Goal: Contribute content

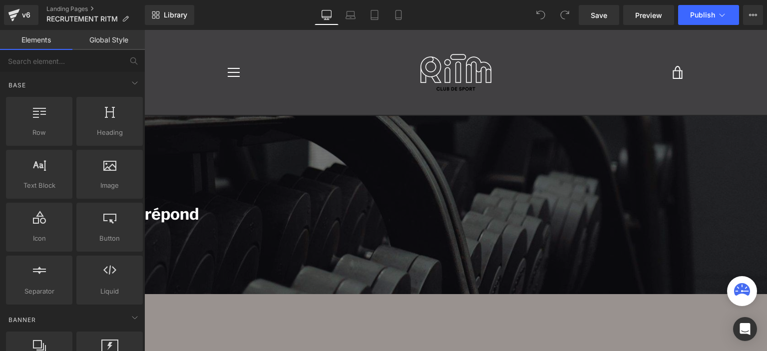
click at [115, 188] on font "Une question ?" at bounding box center [59, 193] width 112 height 19
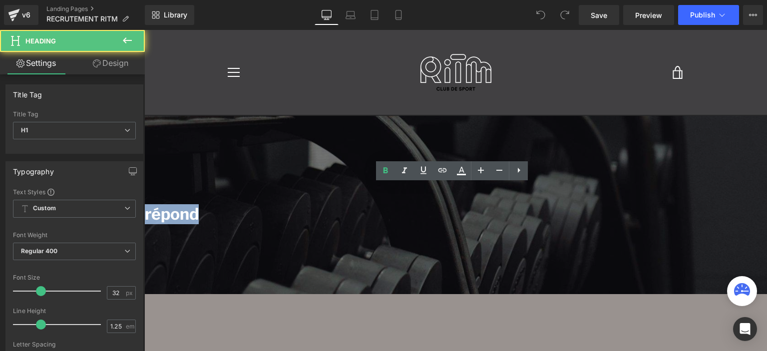
drag, startPoint x: 382, startPoint y: 191, endPoint x: 552, endPoint y: 219, distance: 173.1
click at [552, 219] on div "Une question ? Notre équipe vous répond" at bounding box center [300, 204] width 595 height 40
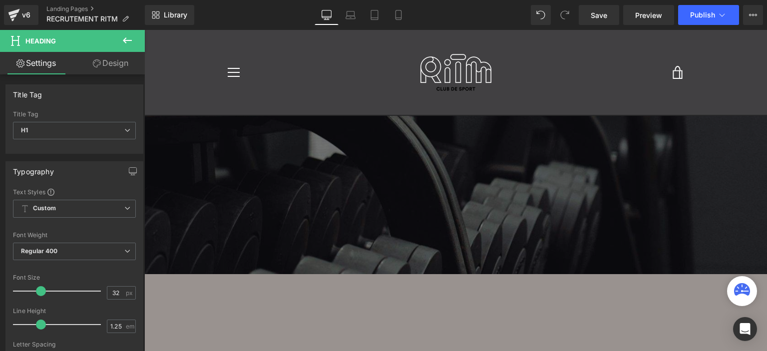
click at [373, 188] on div "Recrutement Heading Row" at bounding box center [300, 162] width 935 height 93
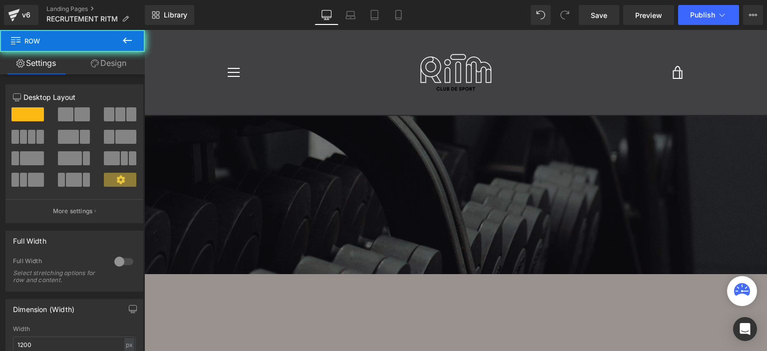
drag, startPoint x: 264, startPoint y: 146, endPoint x: 228, endPoint y: 126, distance: 40.7
click at [262, 144] on div "Recrutement Heading Row" at bounding box center [300, 162] width 935 height 93
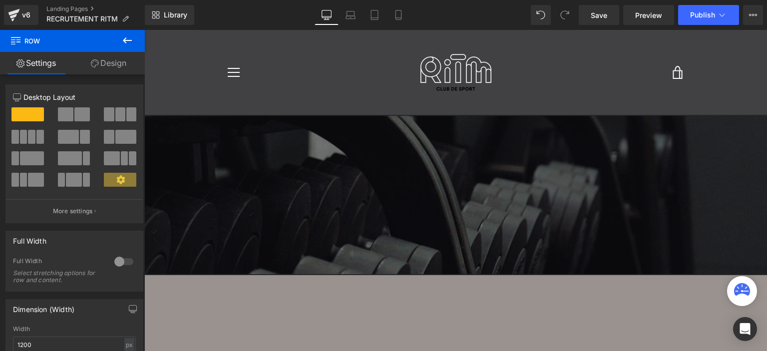
click at [131, 42] on icon at bounding box center [127, 40] width 12 height 12
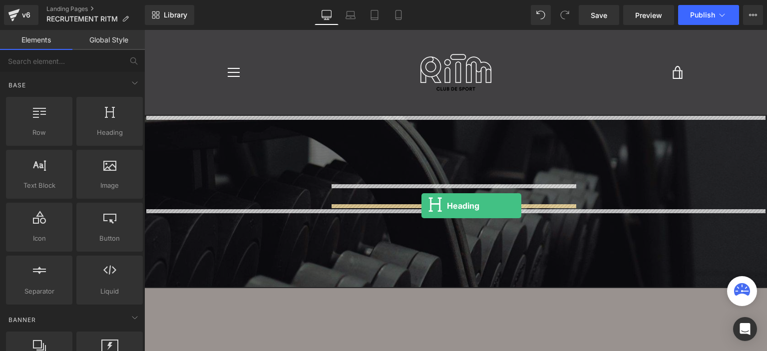
drag, startPoint x: 260, startPoint y: 139, endPoint x: 422, endPoint y: 206, distance: 175.1
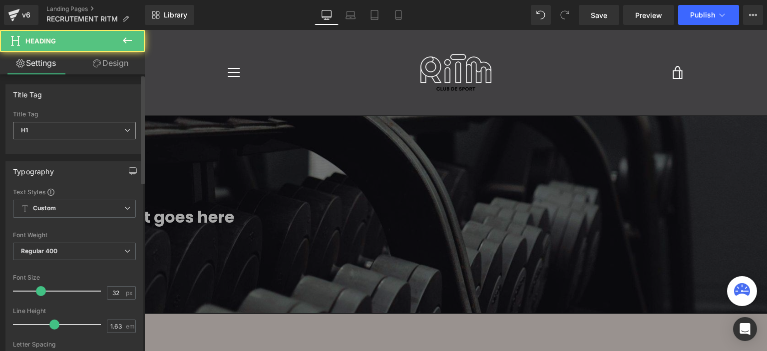
click at [111, 133] on span "H1" at bounding box center [74, 130] width 123 height 17
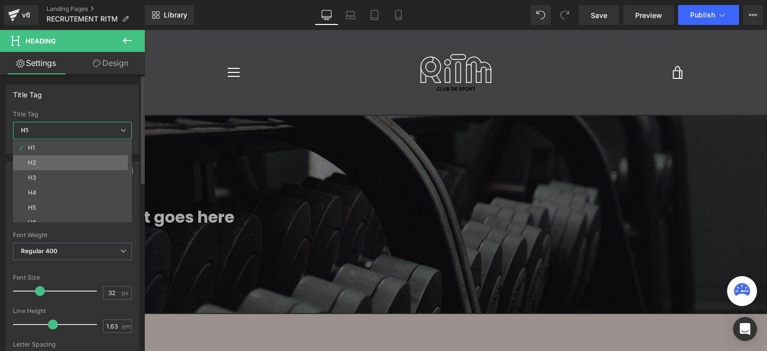
click at [82, 165] on li "H2" at bounding box center [74, 162] width 123 height 15
type input "24"
type input "100"
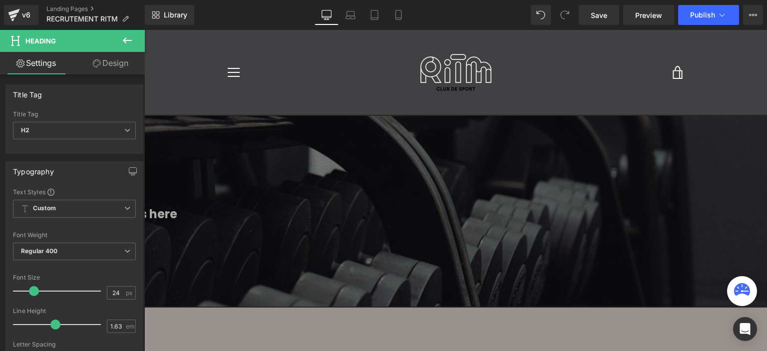
click at [397, 215] on h2 "Your heading text goes here" at bounding box center [300, 213] width 595 height 19
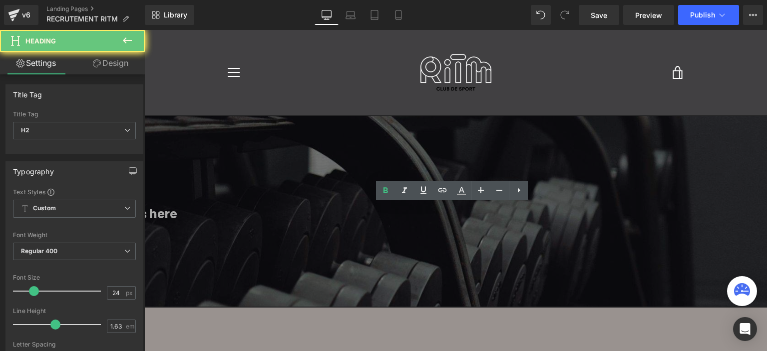
click at [397, 217] on h2 "Your heading text goes here" at bounding box center [300, 213] width 595 height 19
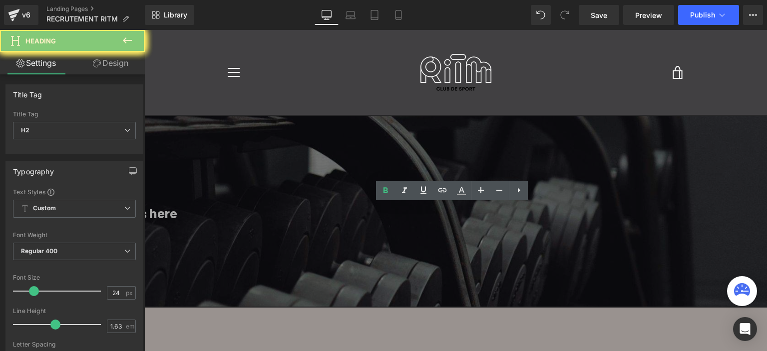
click at [397, 228] on div "Recrutement Heading Your heading text goes here Heading Row 340px" at bounding box center [300, 179] width 935 height 126
click at [397, 230] on div at bounding box center [455, 190] width 623 height 321
click at [396, 215] on h2 "Your heading text goes here" at bounding box center [300, 213] width 595 height 19
click at [396, 214] on h2 "Your heading text goes here" at bounding box center [300, 213] width 595 height 19
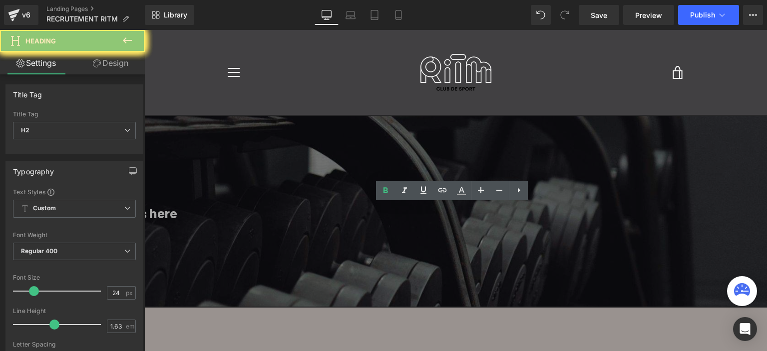
click at [396, 213] on h2 "Your heading text goes here" at bounding box center [300, 213] width 595 height 19
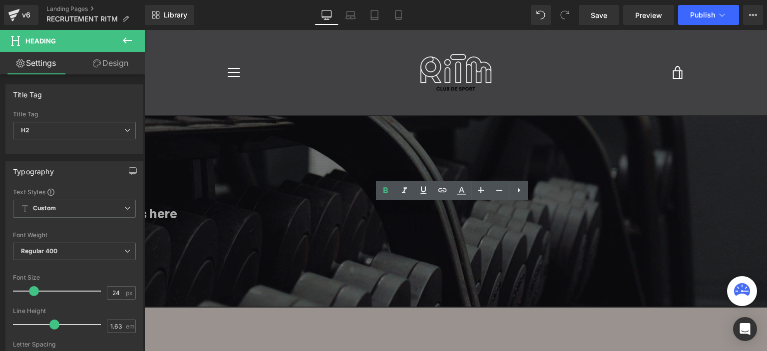
click at [395, 213] on h2 "Your heading text goes here" at bounding box center [300, 213] width 595 height 19
paste div
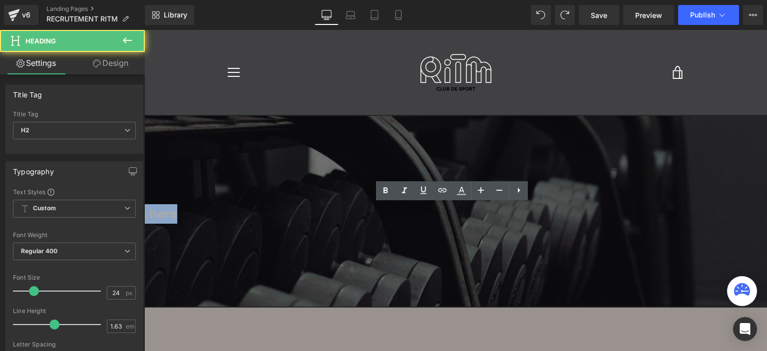
drag, startPoint x: 367, startPoint y: 210, endPoint x: 561, endPoint y: 217, distance: 194.9
click at [561, 217] on h2 "Your heading text goes here" at bounding box center [300, 213] width 595 height 19
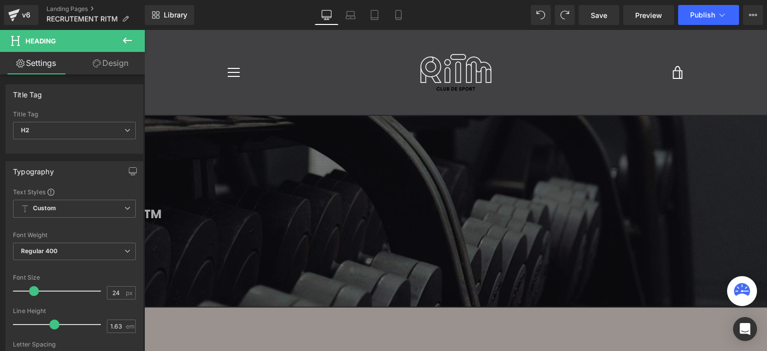
click at [417, 205] on h2 "Rejoignez l’aventure RITM" at bounding box center [300, 213] width 595 height 19
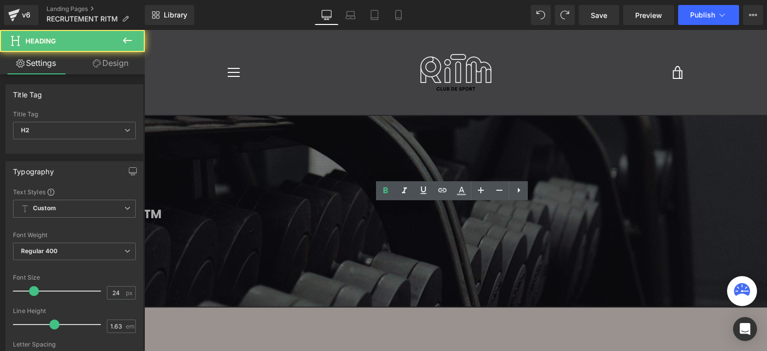
click at [417, 205] on h2 "Rejoignez l’aventure RITM" at bounding box center [300, 213] width 595 height 19
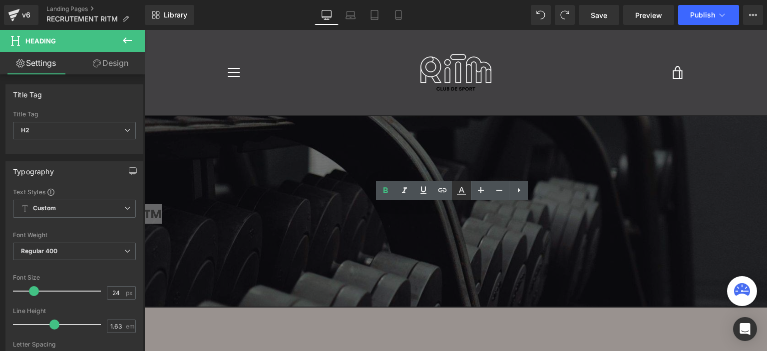
click at [462, 192] on icon at bounding box center [462, 191] width 12 height 12
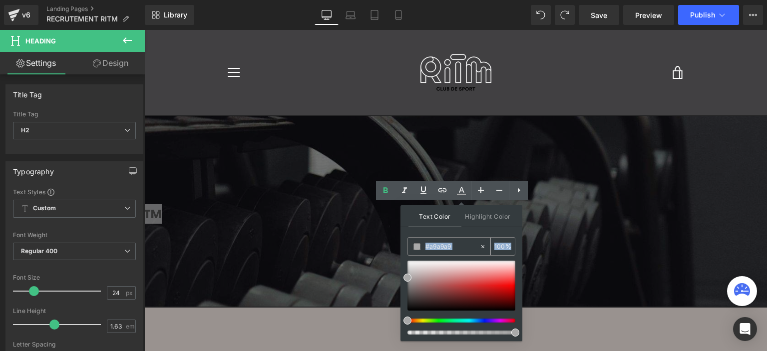
drag, startPoint x: 455, startPoint y: 257, endPoint x: 440, endPoint y: 249, distance: 17.2
click at [446, 238] on div "#a9a9a9 100 %" at bounding box center [462, 289] width 108 height 104
type input "#ffffff"
drag, startPoint x: 412, startPoint y: 274, endPoint x: 436, endPoint y: 238, distance: 43.5
click at [416, 244] on div "#ffffff 100 %" at bounding box center [462, 289] width 108 height 104
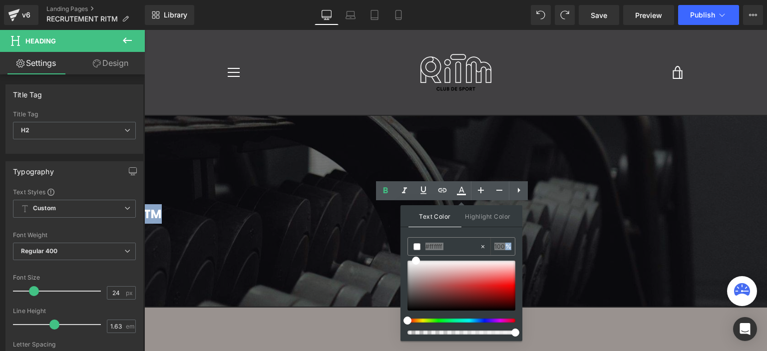
click at [686, 209] on div "Recrutement Heading Rejoignez l’aventure RITM Heading Row 340px" at bounding box center [300, 179] width 935 height 126
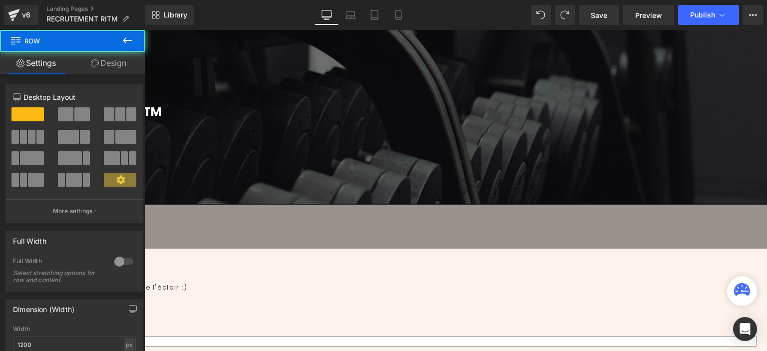
scroll to position [150, 0]
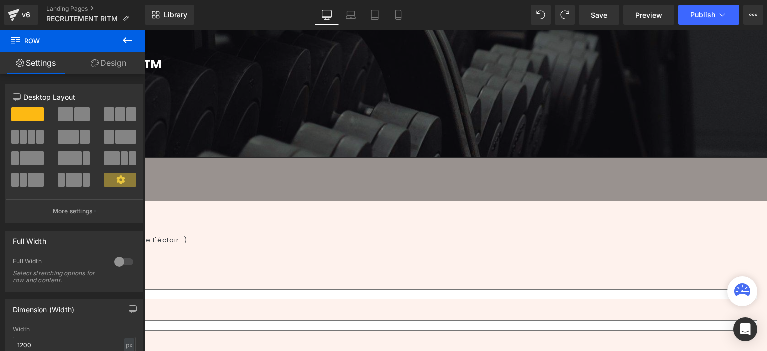
click at [272, 209] on h2 "On vous écoute" at bounding box center [325, 219] width 885 height 32
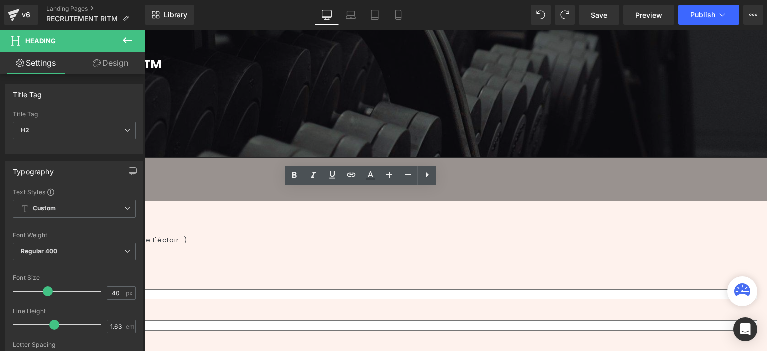
drag, startPoint x: 253, startPoint y: 229, endPoint x: 248, endPoint y: 214, distance: 15.3
click at [252, 245] on div at bounding box center [313, 245] width 910 height 0
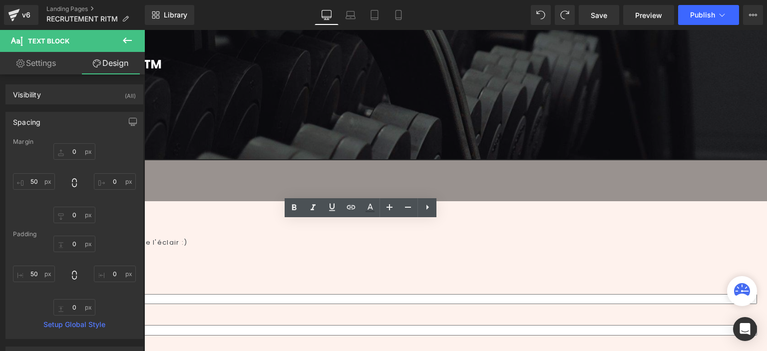
drag, startPoint x: 417, startPoint y: 73, endPoint x: 426, endPoint y: 114, distance: 41.9
click at [417, 74] on div at bounding box center [300, 75] width 595 height 2
click at [162, 61] on span "Rejoignez l’aventure RITM" at bounding box center [82, 64] width 159 height 16
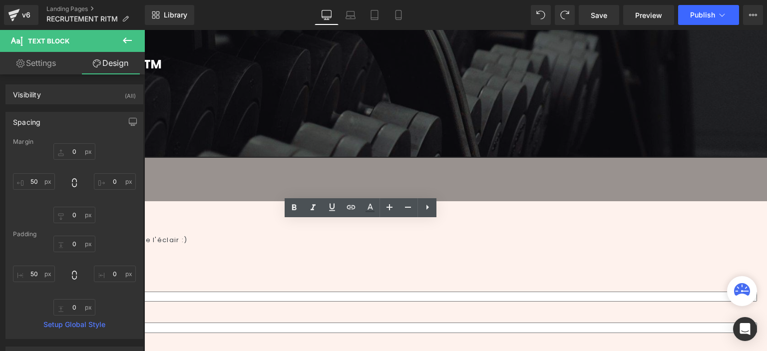
click at [426, 114] on div at bounding box center [455, 40] width 623 height 321
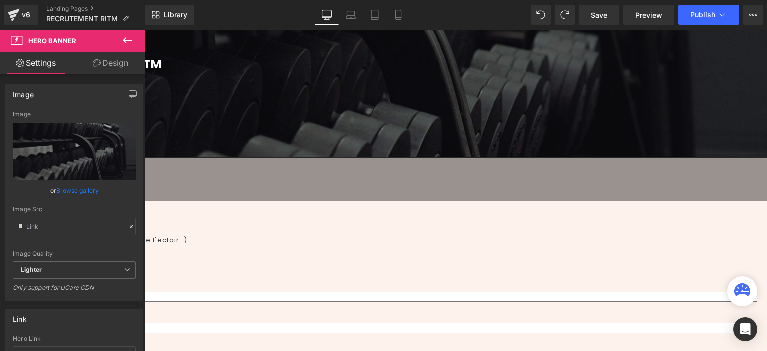
type input "[URL][DOMAIN_NAME]"
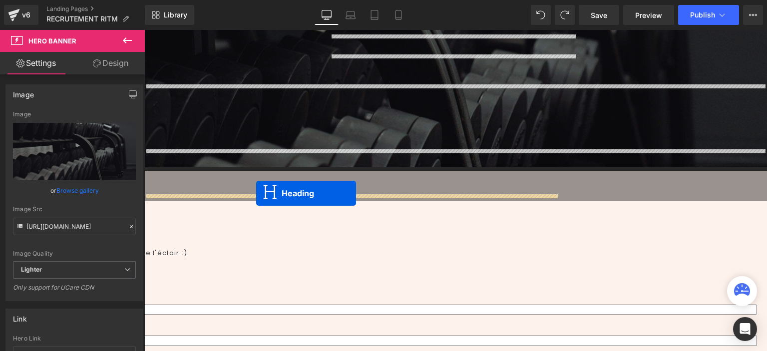
drag, startPoint x: 424, startPoint y: 64, endPoint x: 256, endPoint y: 193, distance: 211.6
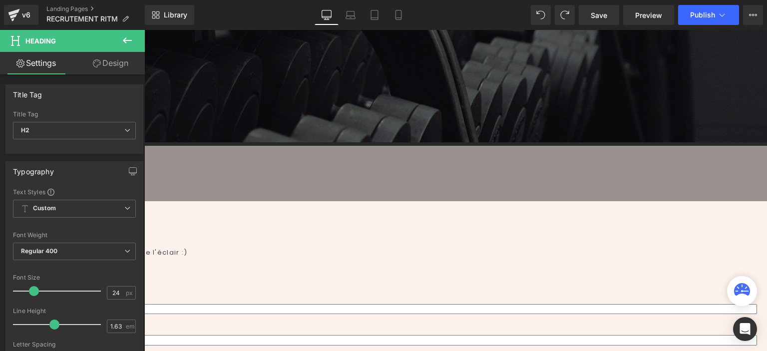
drag, startPoint x: 239, startPoint y: 171, endPoint x: 238, endPoint y: 177, distance: 6.0
click at [239, 210] on div at bounding box center [300, 211] width 935 height 2
click at [238, 191] on h2 "Rejoignez l’aventure RITM" at bounding box center [300, 200] width 935 height 19
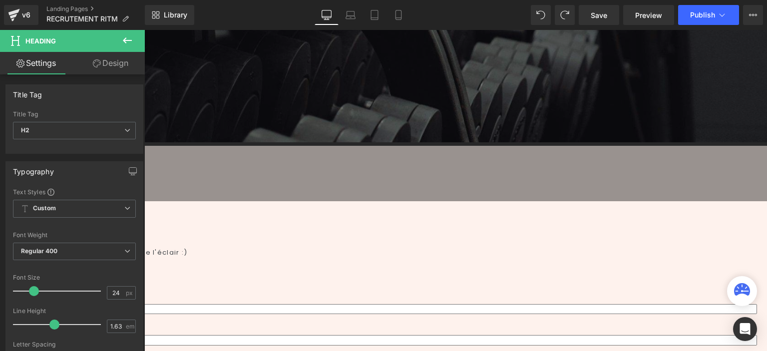
click at [238, 191] on h2 "Rejoignez l’aventure RITM" at bounding box center [300, 200] width 935 height 19
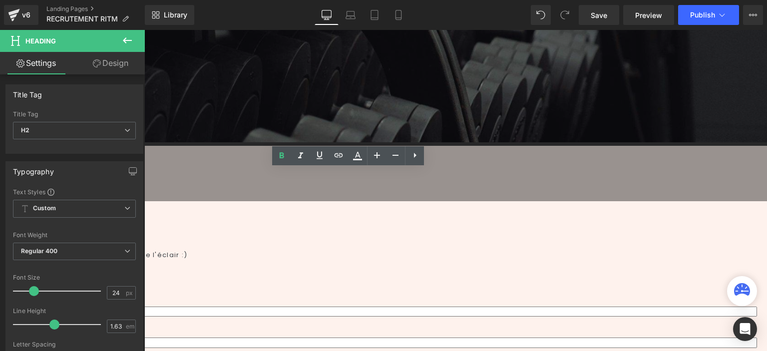
copy span "Rejoignez l’aventure RITM"
click at [295, 213] on h2 "On vous écoute" at bounding box center [325, 229] width 885 height 32
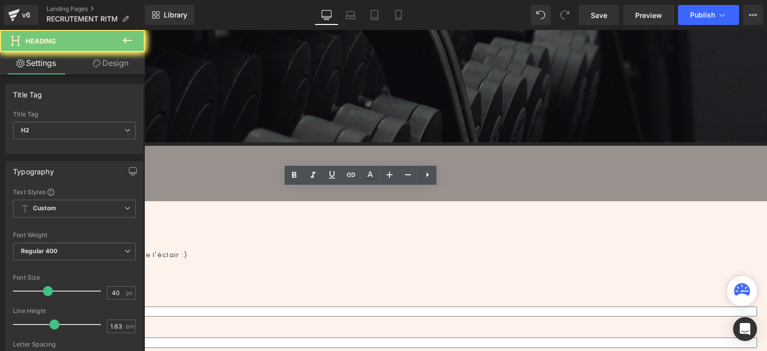
click at [295, 213] on h2 "On vous écoute" at bounding box center [325, 229] width 885 height 32
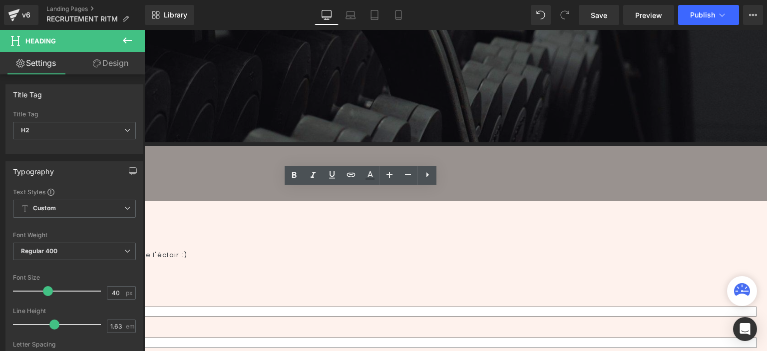
click at [295, 213] on h2 "On vous écoute" at bounding box center [325, 229] width 885 height 32
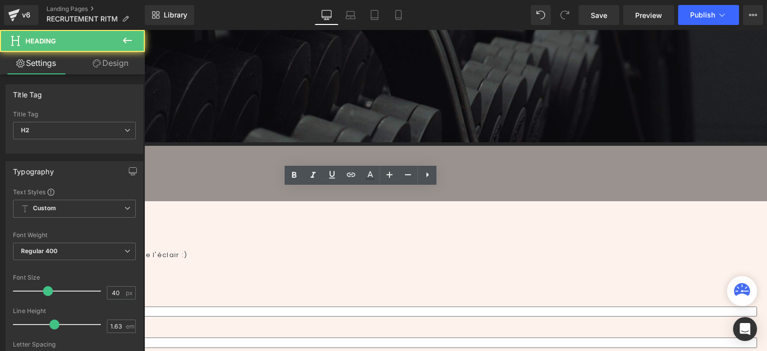
click at [295, 213] on h2 "On vous écoute" at bounding box center [325, 229] width 885 height 32
paste div
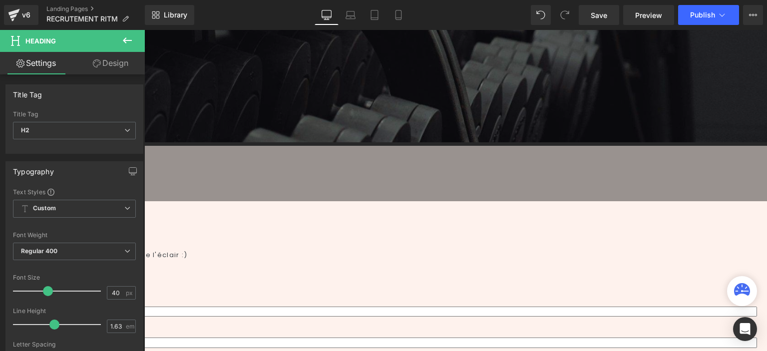
click at [144, 30] on link at bounding box center [144, 30] width 0 height 0
click at [144, 30] on icon at bounding box center [144, 30] width 0 height 0
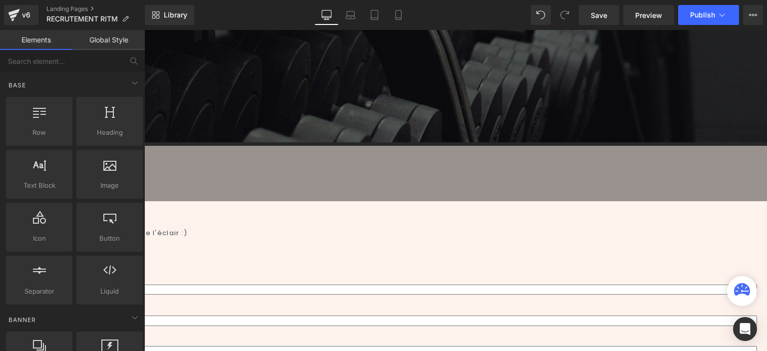
click at [322, 228] on p "Remplissez le formulaire et nous vous recontacterons à la vitesse de l'éclair :)" at bounding box center [325, 233] width 885 height 10
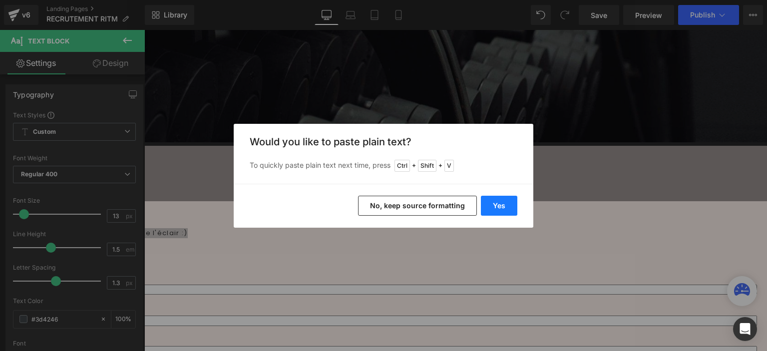
click at [484, 208] on button "Yes" at bounding box center [499, 206] width 36 height 20
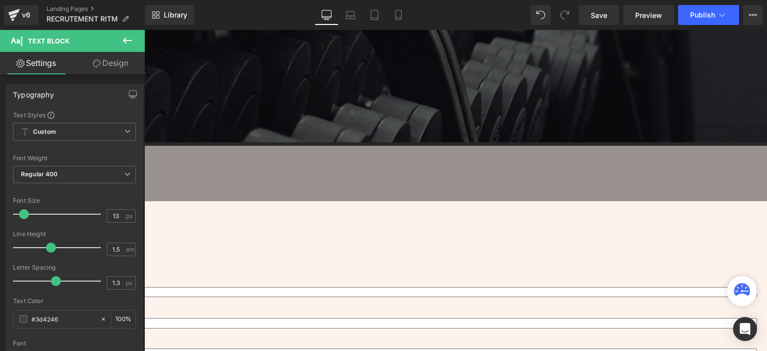
click at [245, 228] on p "Rejoignez l’aventure RITM" at bounding box center [325, 233] width 885 height 10
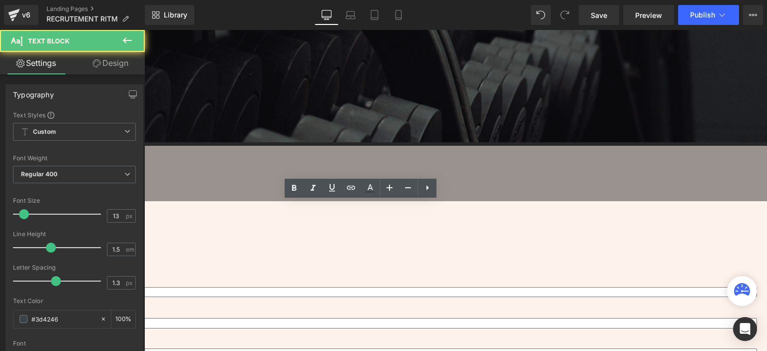
click at [245, 228] on p "Rejoignez l’aventure RITM" at bounding box center [325, 233] width 885 height 10
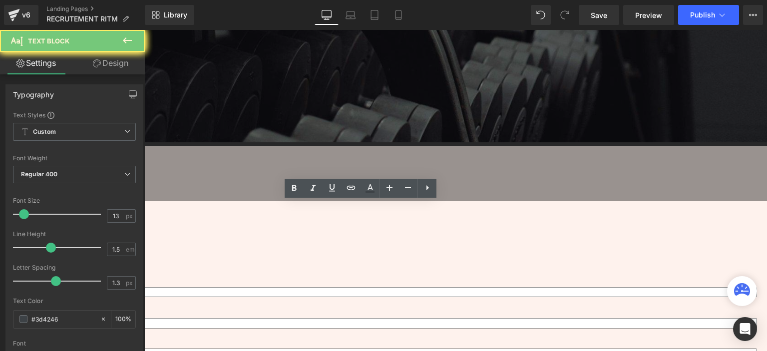
click at [245, 228] on p "Rejoignez l’aventure RITM" at bounding box center [325, 233] width 885 height 10
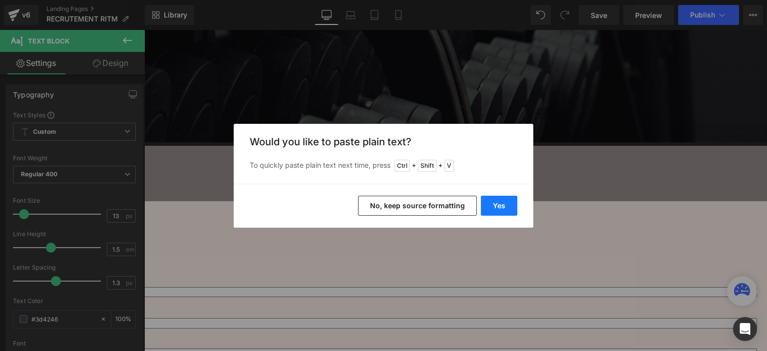
click at [488, 207] on button "Yes" at bounding box center [499, 206] width 36 height 20
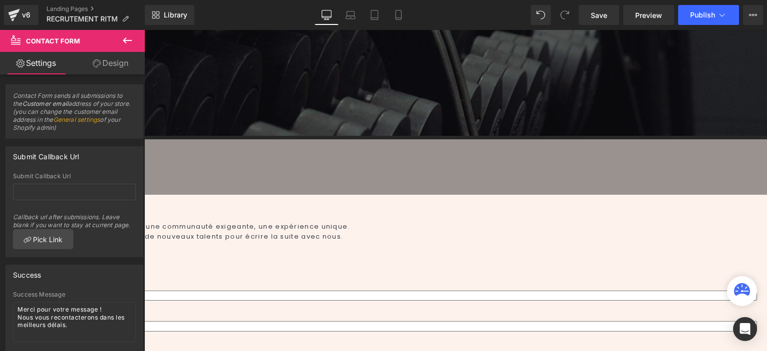
scroll to position [250, 0]
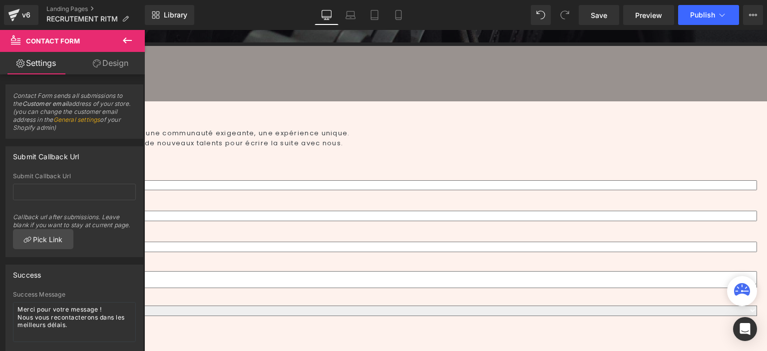
drag, startPoint x: 247, startPoint y: 168, endPoint x: 249, endPoint y: 152, distance: 15.6
click at [144, 30] on span "Contact Form" at bounding box center [144, 30] width 0 height 0
click at [91, 197] on input "text" at bounding box center [74, 192] width 123 height 16
click at [144, 30] on span "Contact Form" at bounding box center [144, 30] width 0 height 0
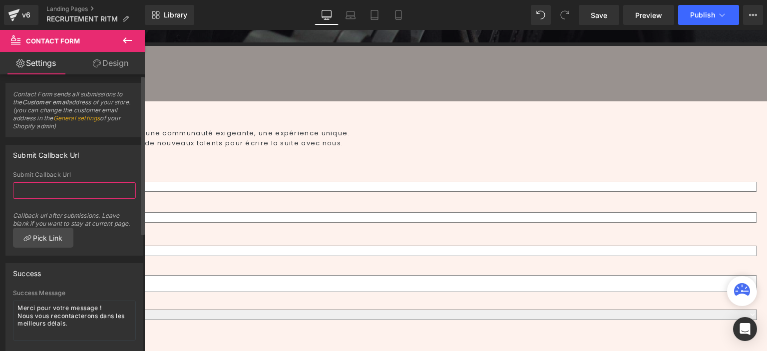
scroll to position [0, 0]
click at [144, 30] on span "Contact Form" at bounding box center [144, 30] width 0 height 0
click at [121, 40] on icon at bounding box center [127, 40] width 12 height 12
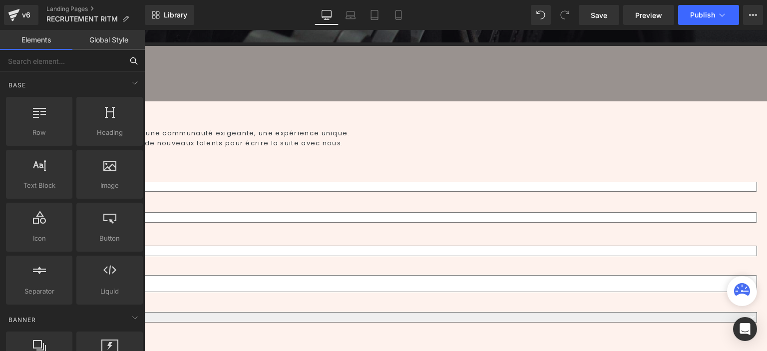
click at [76, 62] on input "text" at bounding box center [61, 61] width 123 height 22
click at [241, 315] on select "RITM Motte Picquet ([GEOGRAPHIC_DATA]) RITM Boulogne ([GEOGRAPHIC_DATA]) RITM L…" at bounding box center [320, 320] width 875 height 10
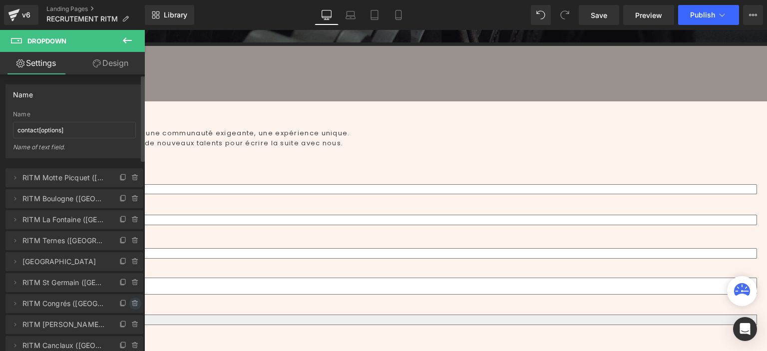
click at [131, 303] on icon at bounding box center [135, 304] width 8 height 8
click at [130, 305] on button "Delete" at bounding box center [124, 304] width 31 height 13
click at [136, 36] on button at bounding box center [127, 41] width 35 height 22
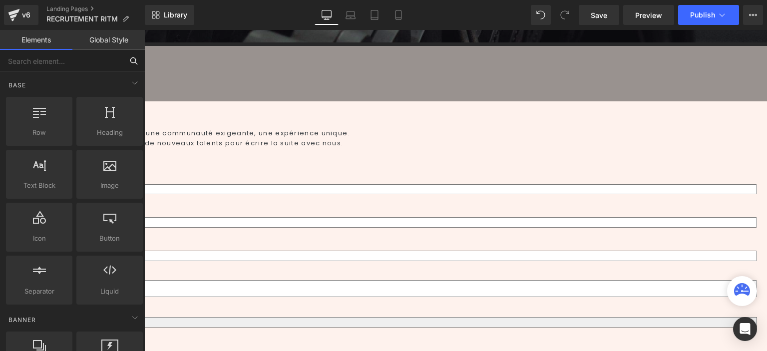
click at [74, 62] on input "text" at bounding box center [61, 61] width 123 height 22
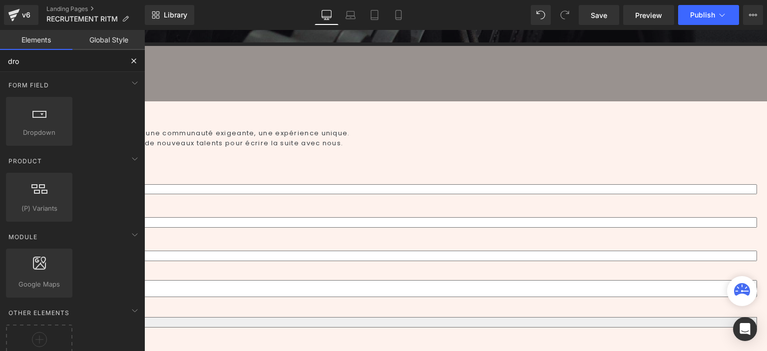
type input "drop"
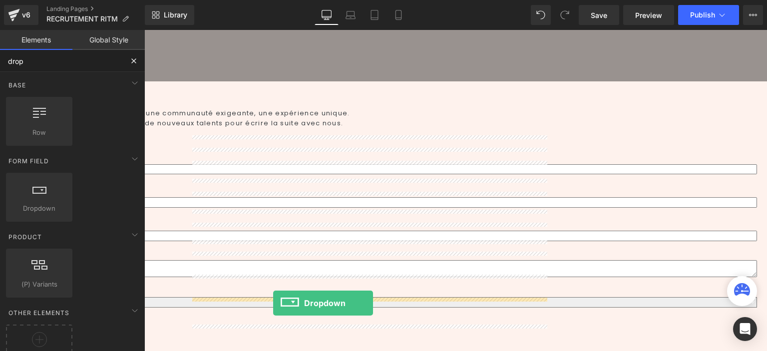
scroll to position [290, 0]
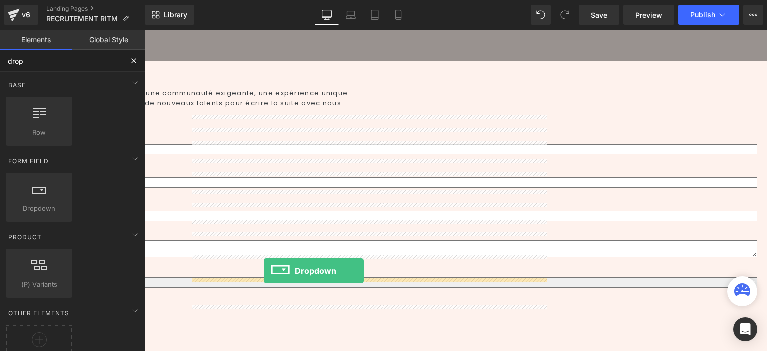
drag, startPoint x: 184, startPoint y: 237, endPoint x: 264, endPoint y: 271, distance: 86.4
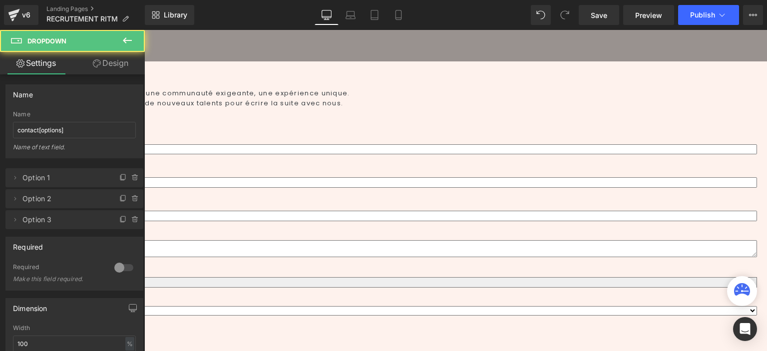
click at [256, 306] on select "Option 1 Option 2 Option 3" at bounding box center [320, 310] width 875 height 9
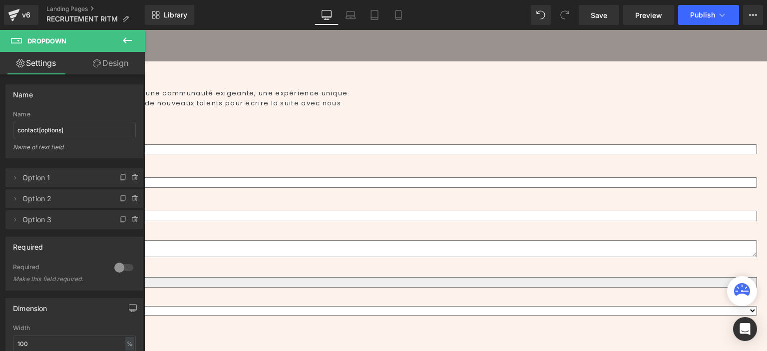
drag, startPoint x: 539, startPoint y: 265, endPoint x: 376, endPoint y: 285, distance: 165.0
click at [539, 276] on div "RITM Motte Picquet ([GEOGRAPHIC_DATA]) RITM Boulogne ([GEOGRAPHIC_DATA]) RITM L…" at bounding box center [320, 285] width 875 height 18
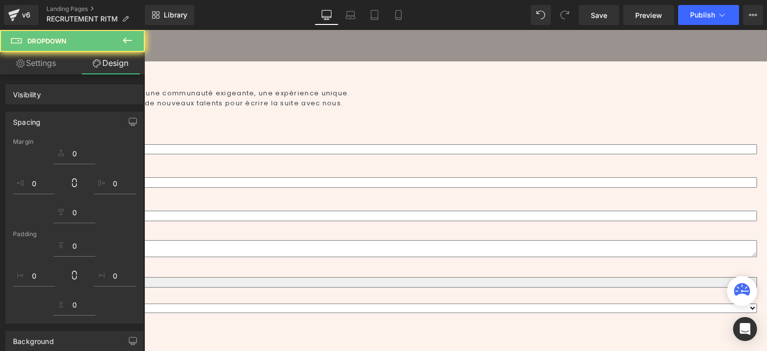
click at [418, 304] on select "Option 1 Option 2 Option 3" at bounding box center [320, 308] width 875 height 9
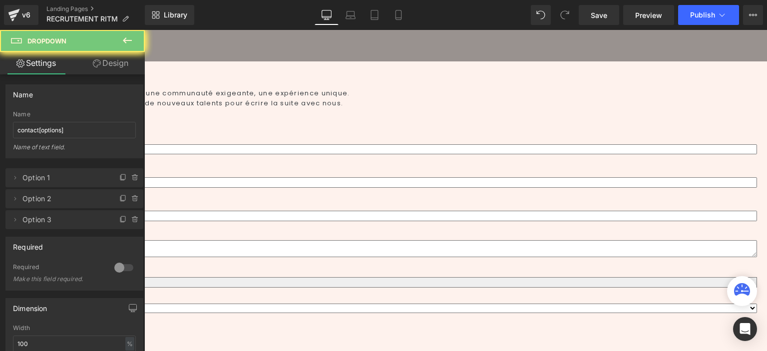
click at [46, 304] on select "Option 1 Option 2 Option 3" at bounding box center [320, 308] width 875 height 9
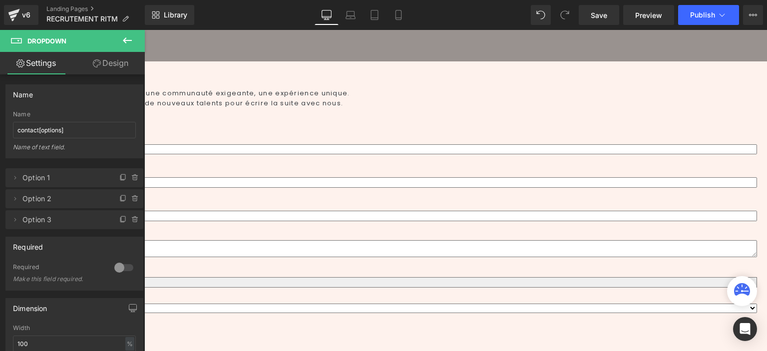
click at [144, 30] on link at bounding box center [144, 30] width 0 height 0
click at [144, 30] on icon at bounding box center [144, 30] width 0 height 0
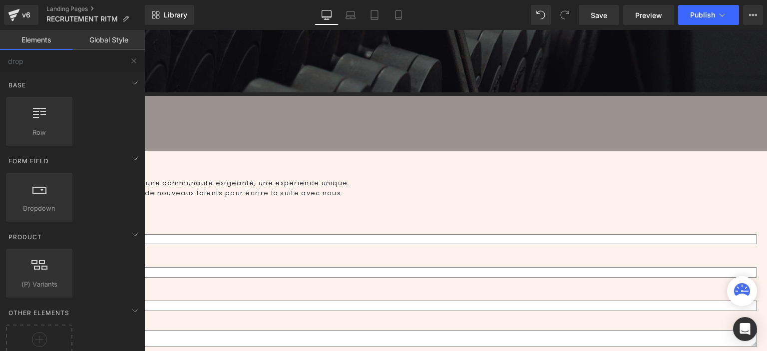
scroll to position [190, 0]
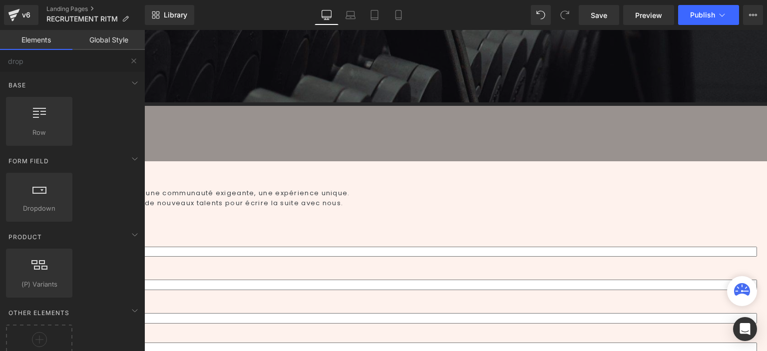
click at [338, 188] on p "Chez RITM, nous imaginons le sport autrement : des clubs premium, une communaut…" at bounding box center [325, 193] width 885 height 10
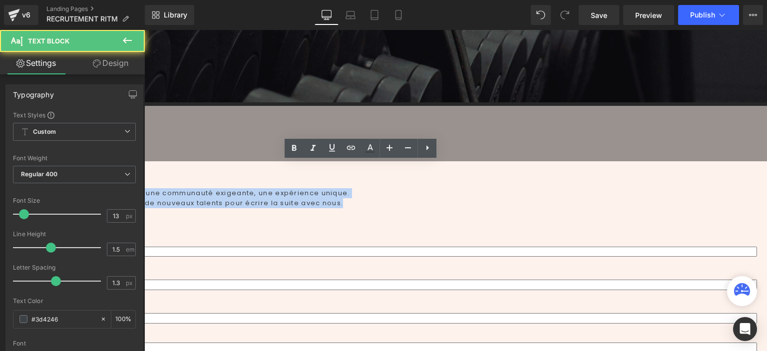
drag, startPoint x: 308, startPoint y: 192, endPoint x: 173, endPoint y: 166, distance: 136.9
click at [173, 188] on div "Chez RITM, nous imaginons le sport autrement : des clubs premium, une communaut…" at bounding box center [313, 197] width 910 height 19
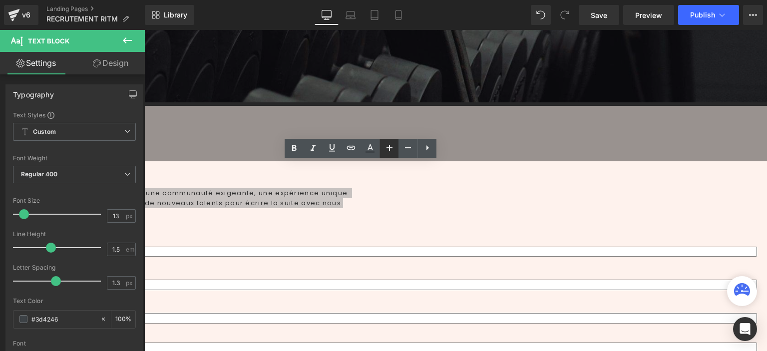
click at [385, 152] on icon at bounding box center [390, 148] width 12 height 12
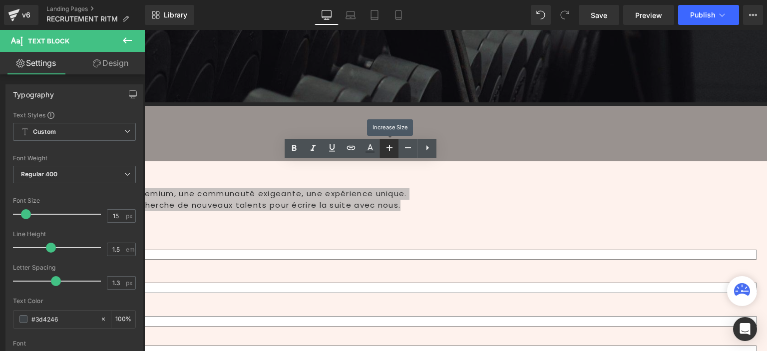
click at [385, 152] on icon at bounding box center [390, 148] width 12 height 12
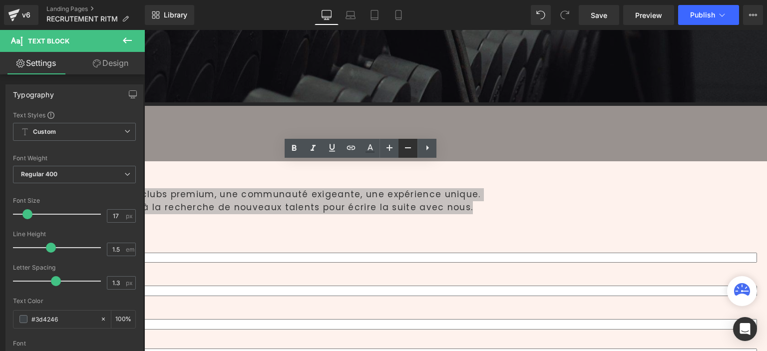
click at [414, 153] on icon at bounding box center [408, 148] width 12 height 12
type input "15"
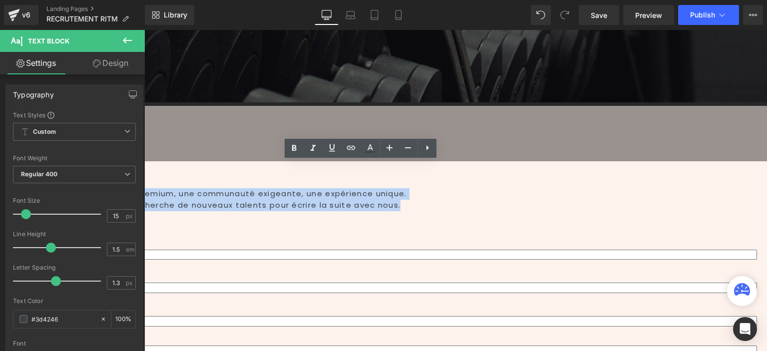
drag, startPoint x: 310, startPoint y: 99, endPoint x: 241, endPoint y: 125, distance: 73.7
click at [307, 106] on div "Rejoignez l’aventure RITM Heading Chez RITM, nous imaginons le sport autrement …" at bounding box center [300, 339] width 935 height 467
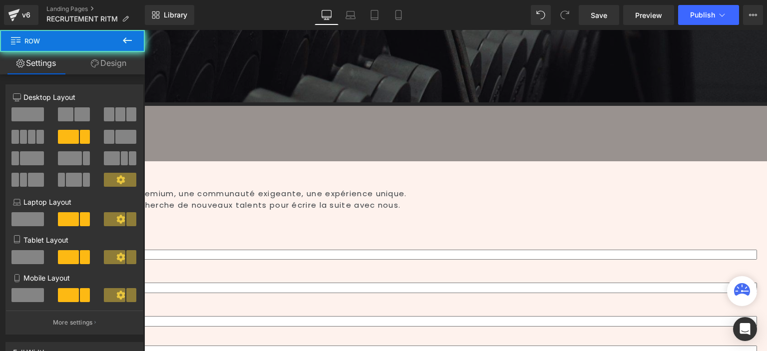
click at [241, 125] on div "Rejoignez l’aventure RITM Heading Chez RITM, nous imaginons le sport autrement …" at bounding box center [300, 339] width 935 height 467
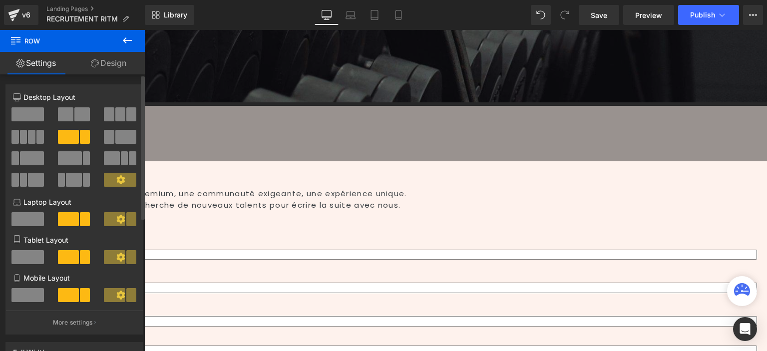
drag, startPoint x: 31, startPoint y: 115, endPoint x: 407, endPoint y: 132, distance: 375.5
click at [31, 115] on span at bounding box center [27, 114] width 32 height 14
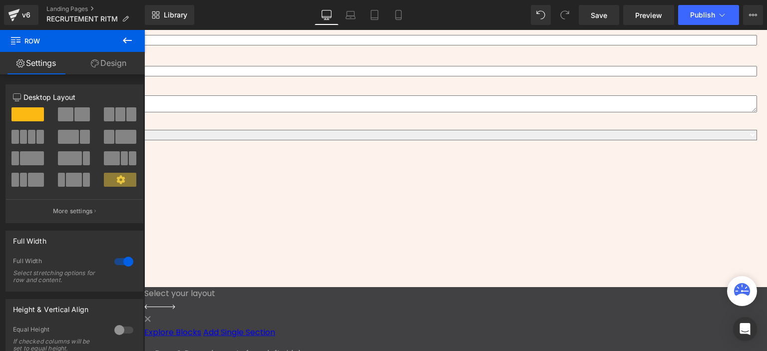
scroll to position [474, 0]
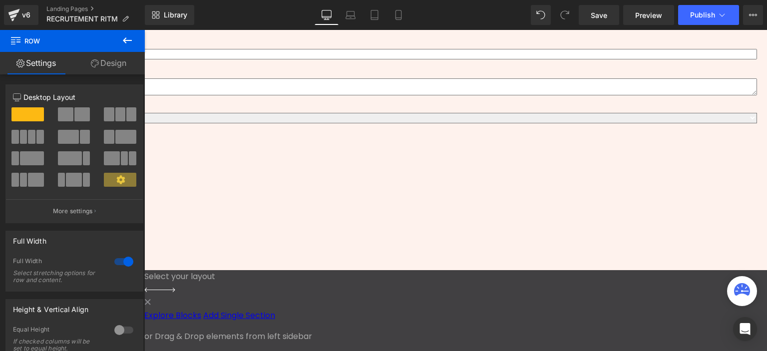
click at [144, 30] on icon at bounding box center [144, 30] width 0 height 0
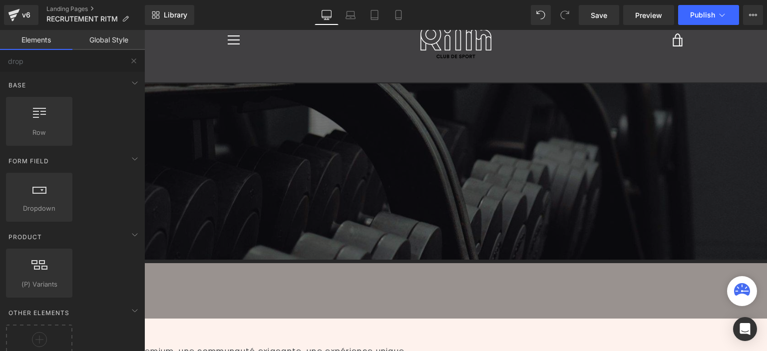
scroll to position [50, 0]
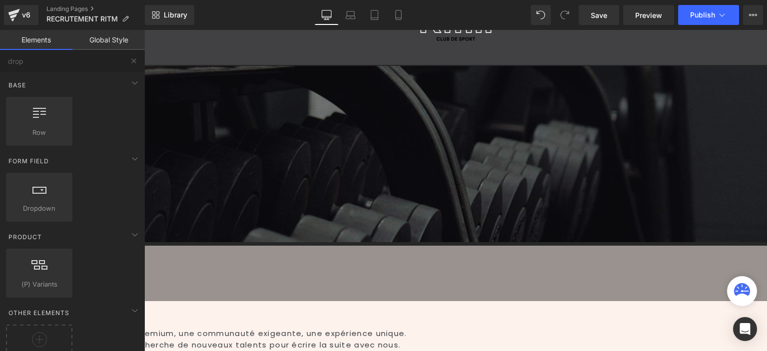
click at [439, 145] on div "Recrutement Heading" at bounding box center [300, 144] width 595 height 20
click at [105, 145] on font "Recrutement" at bounding box center [54, 143] width 102 height 19
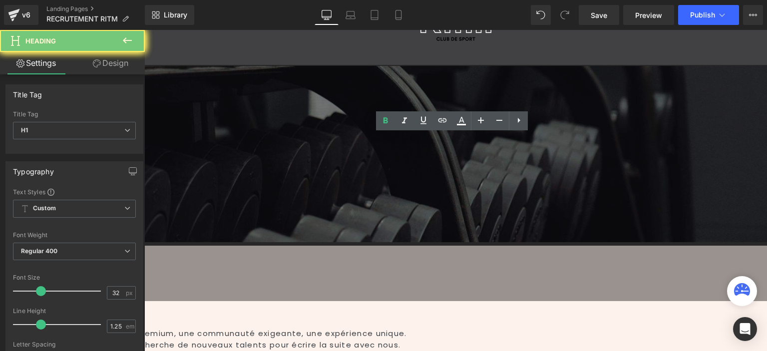
click at [105, 145] on font "Recrutement" at bounding box center [54, 143] width 102 height 19
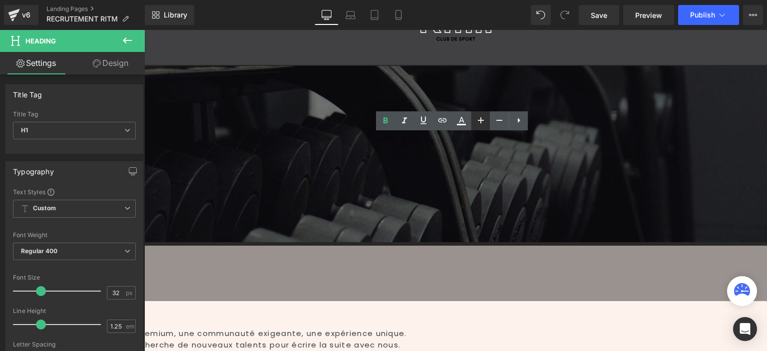
click at [480, 125] on icon at bounding box center [481, 120] width 12 height 12
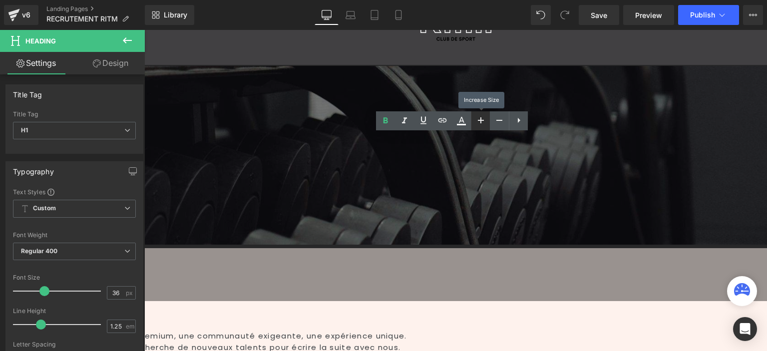
click at [479, 124] on icon at bounding box center [481, 120] width 12 height 12
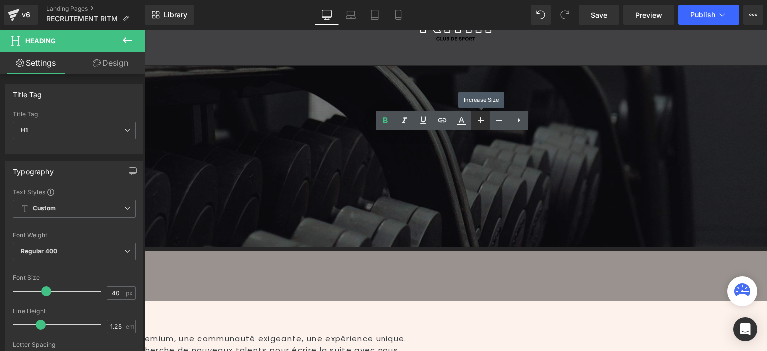
click at [479, 124] on icon at bounding box center [481, 120] width 12 height 12
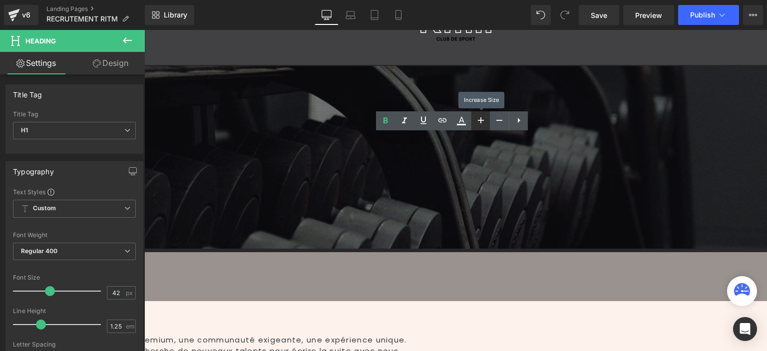
click at [479, 124] on icon at bounding box center [481, 120] width 12 height 12
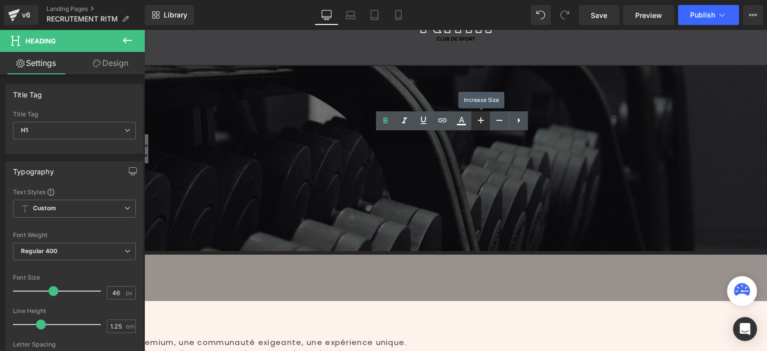
click at [479, 124] on icon at bounding box center [481, 120] width 12 height 12
type input "48"
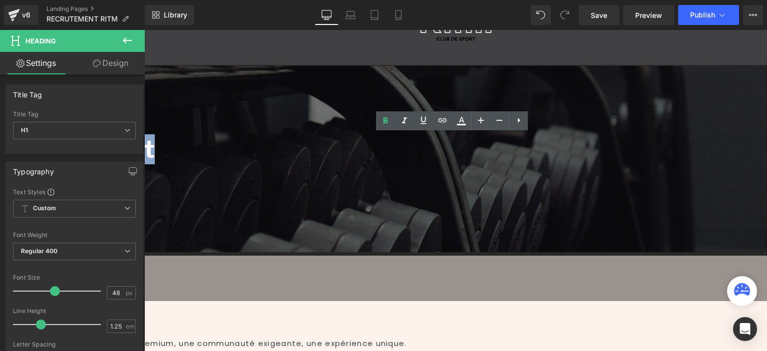
click at [445, 189] on div at bounding box center [455, 140] width 623 height 321
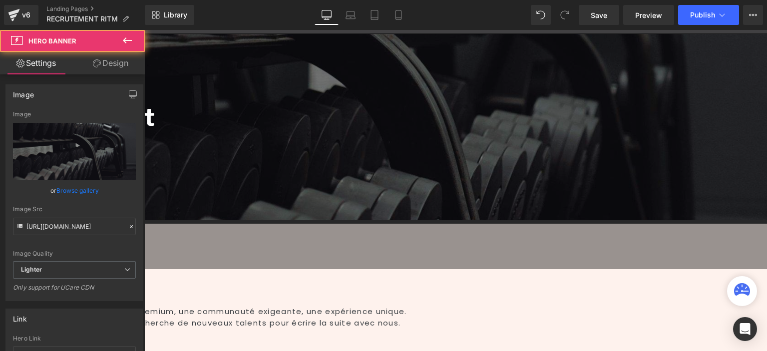
scroll to position [100, 0]
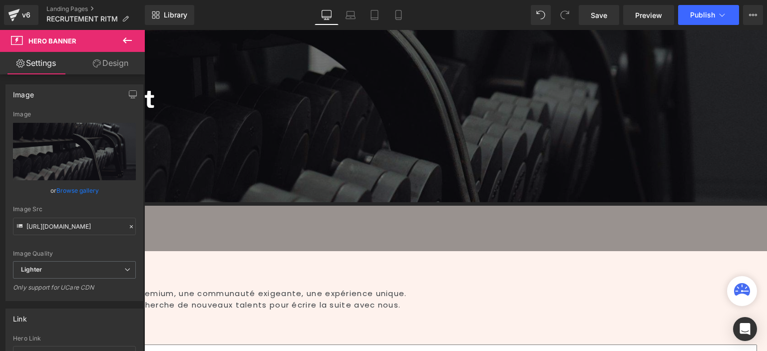
click at [144, 30] on span "Heading" at bounding box center [144, 30] width 0 height 0
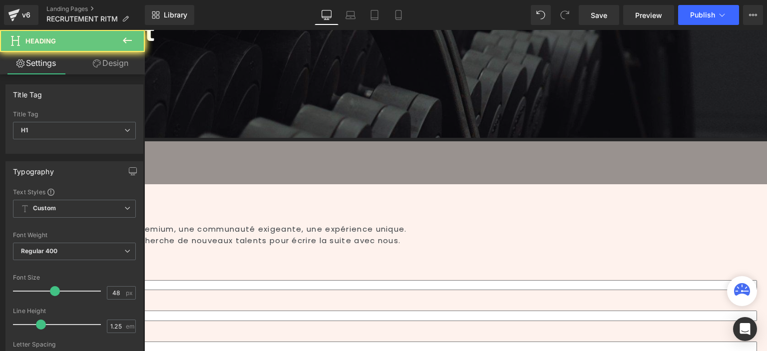
scroll to position [300, 0]
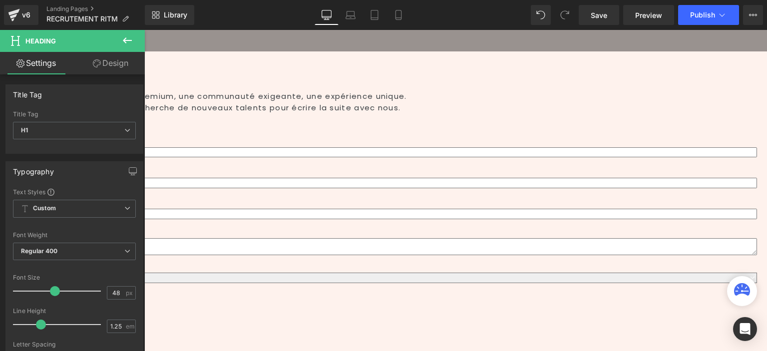
click at [365, 53] on h2 "Rejoignez l’aventure RITM" at bounding box center [325, 69] width 885 height 32
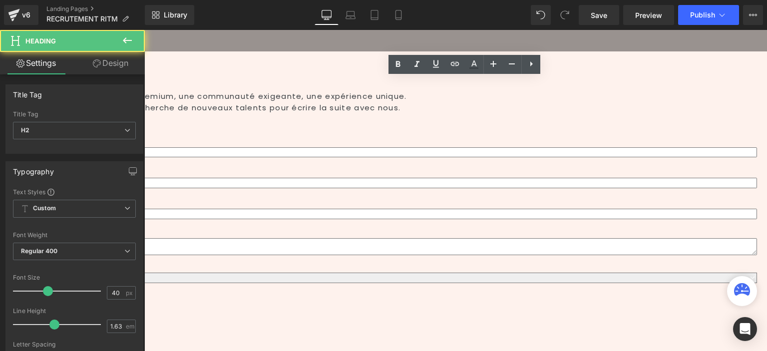
click at [362, 91] on p "Chez RITM, nous imaginons le sport autrement : des clubs premium, une communaut…" at bounding box center [325, 96] width 885 height 11
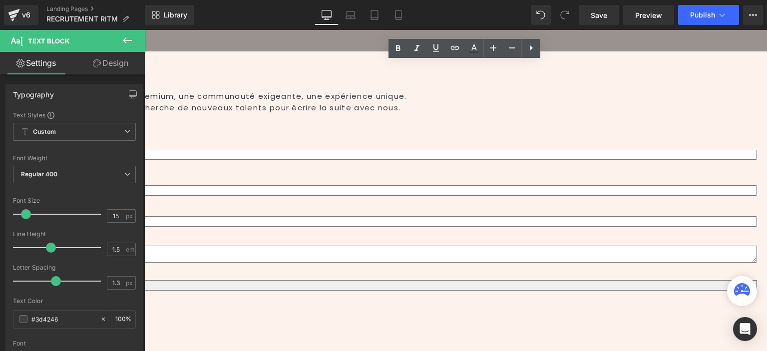
click at [144, 30] on link at bounding box center [144, 30] width 0 height 0
click at [144, 30] on icon at bounding box center [144, 30] width 0 height 0
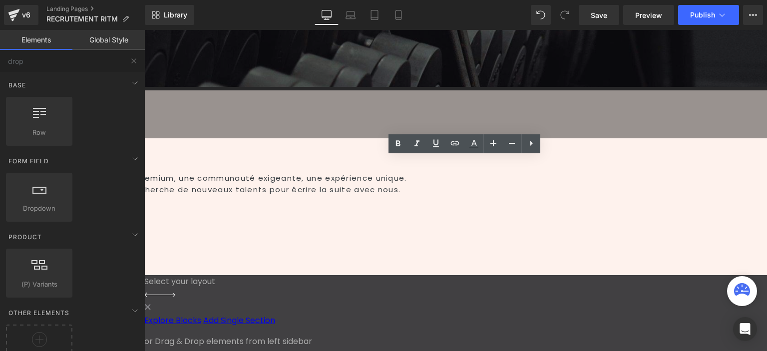
scroll to position [204, 0]
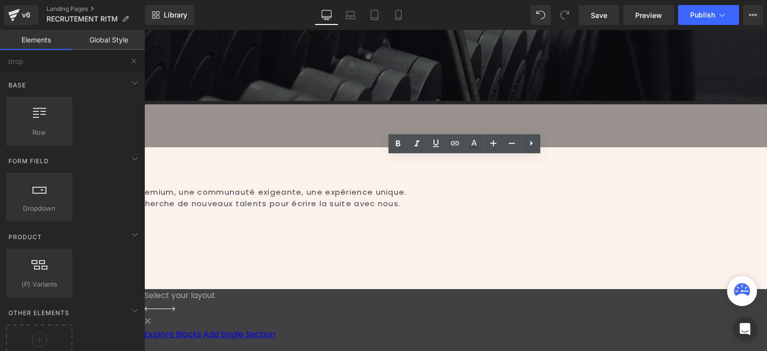
click at [324, 149] on h2 "Rejoignez l’aventure RITM" at bounding box center [325, 165] width 885 height 32
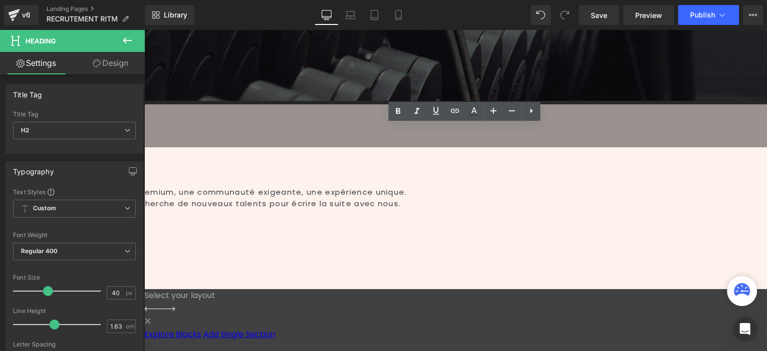
click at [584, 104] on div "Rejoignez l’aventure RITM Heading Chez RITM, nous imaginons le sport autrement …" at bounding box center [300, 196] width 935 height 185
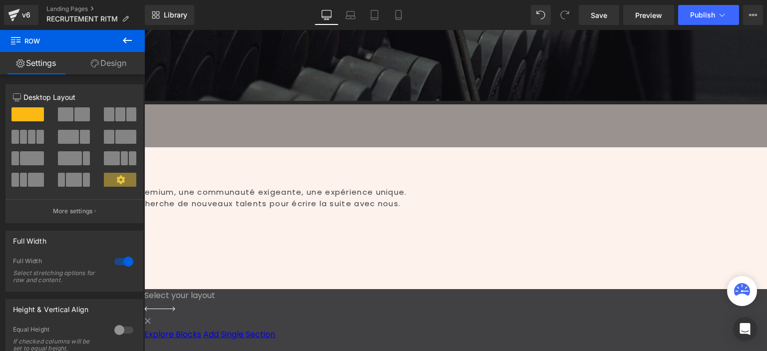
click at [144, 30] on link at bounding box center [144, 30] width 0 height 0
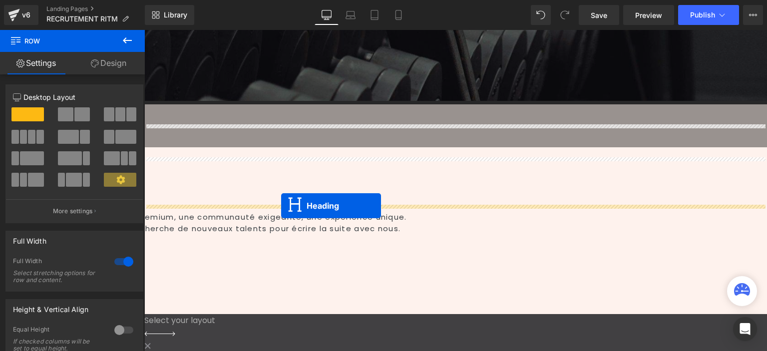
drag, startPoint x: 442, startPoint y: 176, endPoint x: 281, endPoint y: 206, distance: 163.1
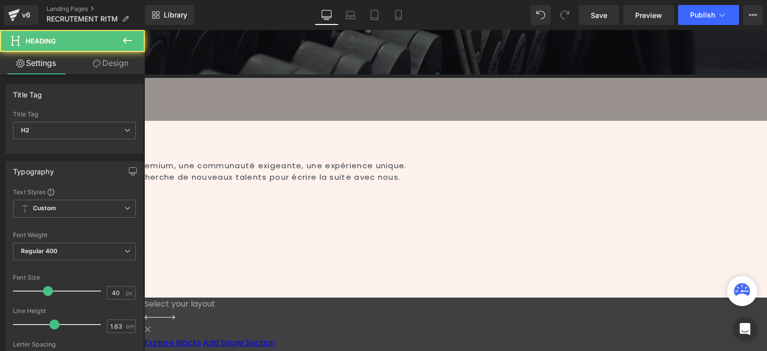
scroll to position [242, 0]
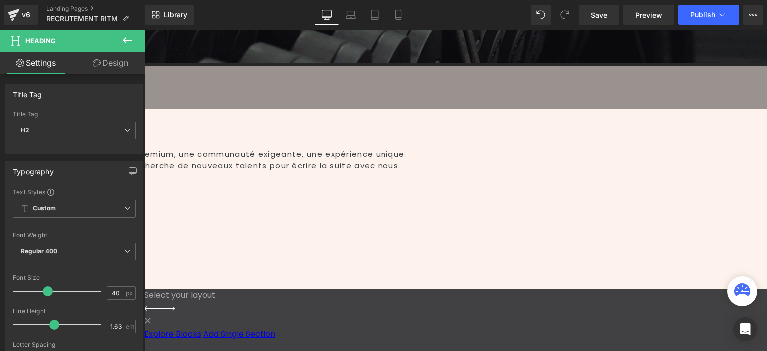
drag, startPoint x: 262, startPoint y: 143, endPoint x: 263, endPoint y: 165, distance: 21.5
click at [263, 176] on div "Rejoignez l’aventure RITM Heading" at bounding box center [313, 194] width 910 height 37
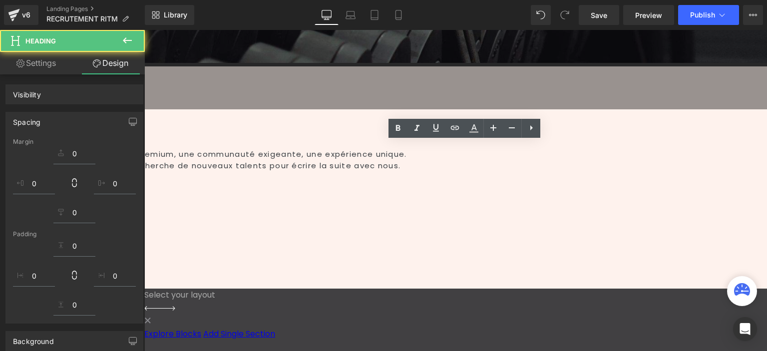
click at [261, 149] on p "Chez RITM, nous imaginons le sport autrement : des clubs premium, une communaut…" at bounding box center [325, 154] width 885 height 11
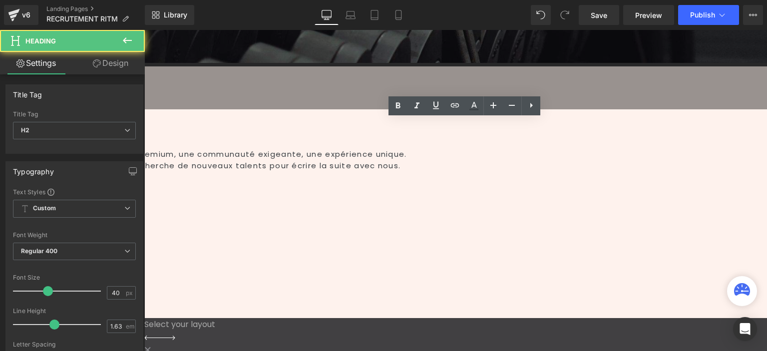
drag, startPoint x: 250, startPoint y: 143, endPoint x: 648, endPoint y: 31, distance: 413.4
click at [252, 176] on div "Rejoignez l’aventure RITM Heading 32px" at bounding box center [313, 209] width 910 height 67
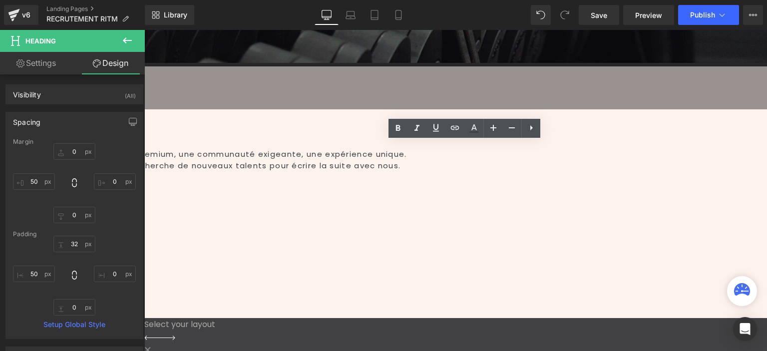
click at [266, 192] on h2 "Rejoignez l’aventure RITM" at bounding box center [325, 208] width 885 height 32
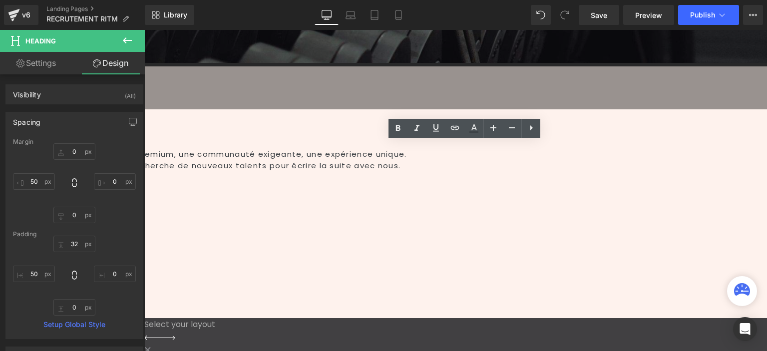
click at [266, 192] on h2 "Rejoignez l’aventure RITM" at bounding box center [325, 208] width 885 height 32
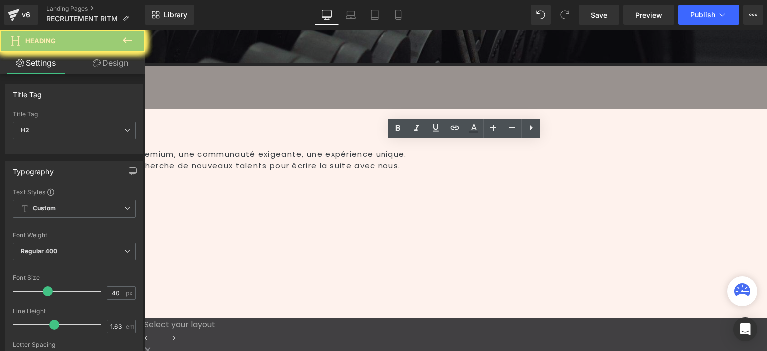
click at [266, 192] on h2 "Rejoignez l’aventure RITM" at bounding box center [325, 208] width 885 height 32
drag, startPoint x: 285, startPoint y: 177, endPoint x: 308, endPoint y: 195, distance: 29.6
click at [286, 192] on h2 "Rejoignez l’aventure RITM" at bounding box center [325, 208] width 885 height 32
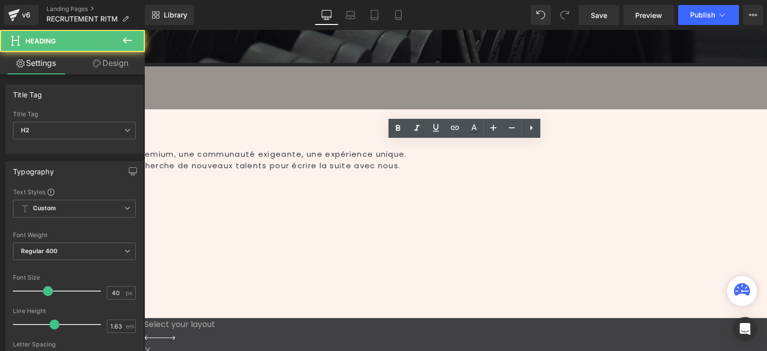
paste div
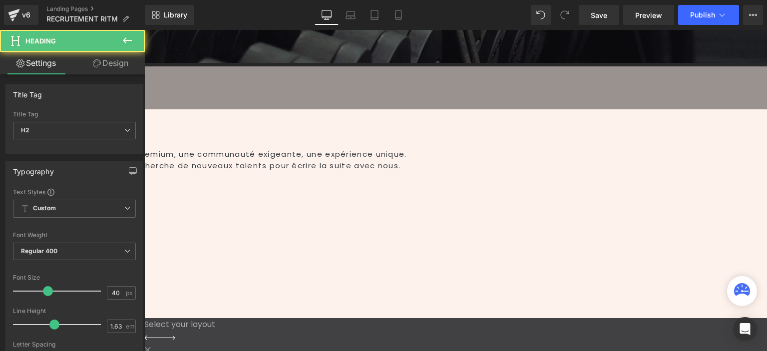
drag, startPoint x: 187, startPoint y: 168, endPoint x: 193, endPoint y: 205, distance: 37.4
click at [577, 187] on div "Comment postuler ?" at bounding box center [313, 200] width 910 height 48
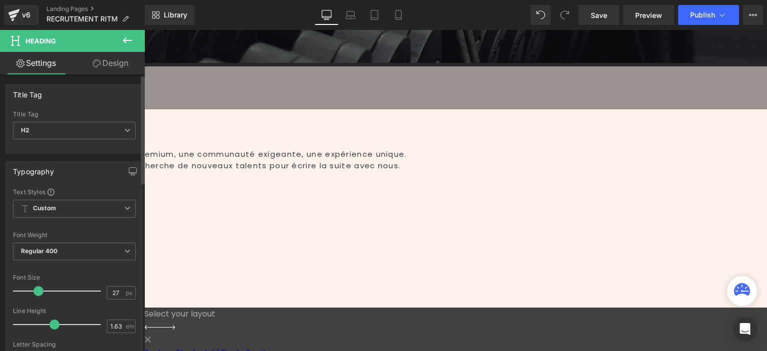
type input "29"
drag, startPoint x: 45, startPoint y: 292, endPoint x: 125, endPoint y: 243, distance: 93.0
click at [36, 290] on span at bounding box center [38, 291] width 10 height 10
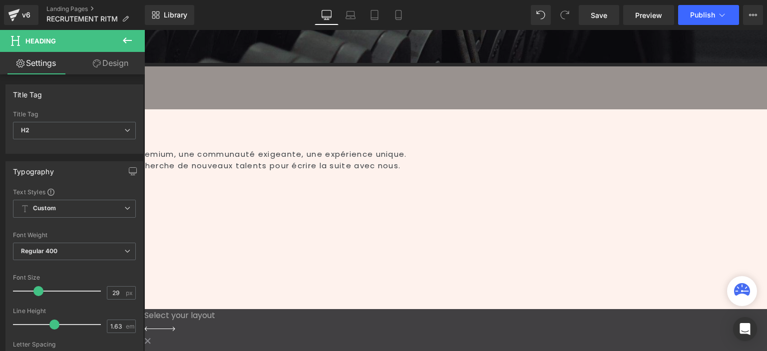
click at [144, 30] on link at bounding box center [144, 30] width 0 height 0
click at [144, 30] on icon at bounding box center [144, 30] width 0 height 0
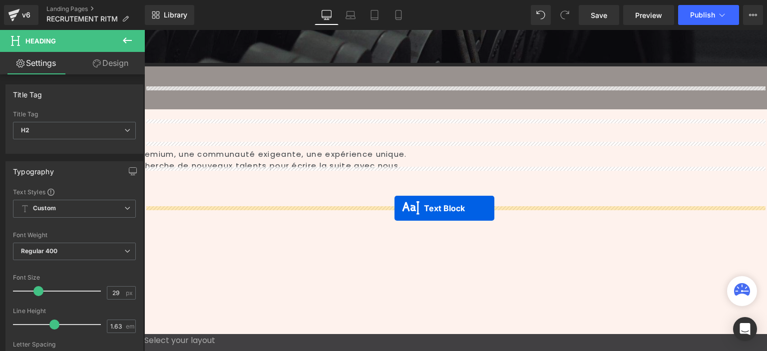
drag, startPoint x: 433, startPoint y: 150, endPoint x: 461, endPoint y: 96, distance: 61.4
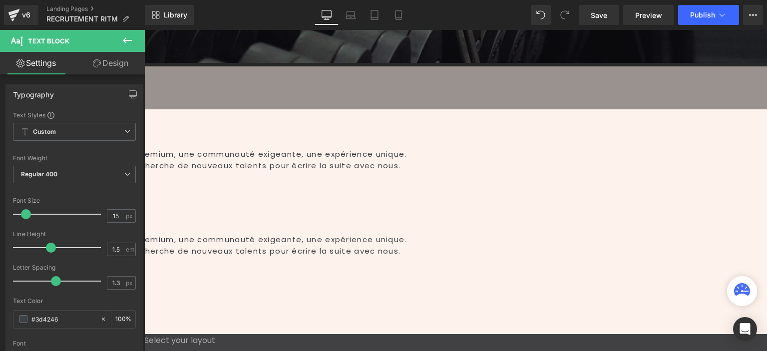
click at [281, 234] on p "Chez RITM, nous imaginons le sport autrement : des clubs premium, une communaut…" at bounding box center [325, 239] width 885 height 11
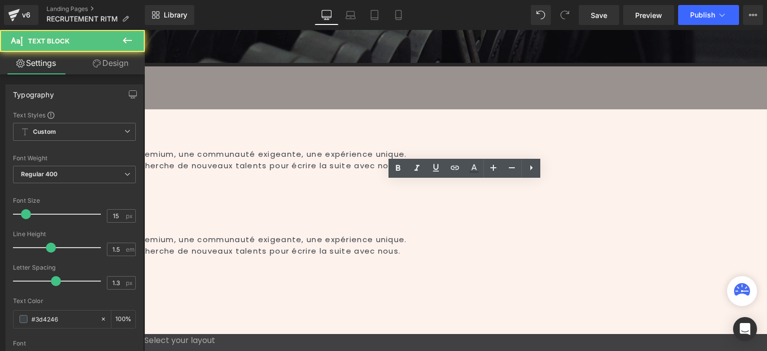
click at [281, 234] on p "Chez RITM, nous imaginons le sport autrement : des clubs premium, une communaut…" at bounding box center [325, 239] width 885 height 11
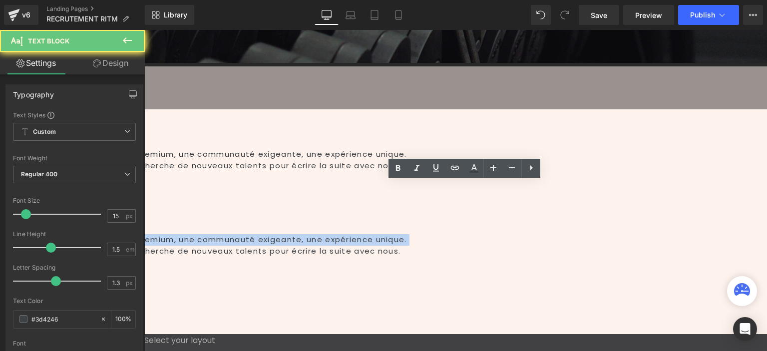
click at [281, 234] on p "Chez RITM, nous imaginons le sport autrement : des clubs premium, une communaut…" at bounding box center [325, 239] width 885 height 11
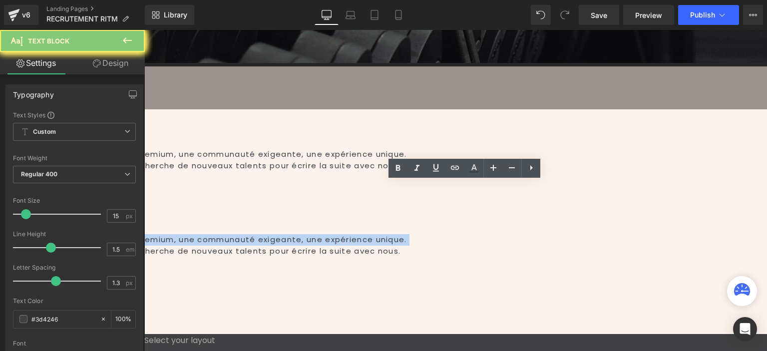
click at [281, 234] on p "Chez RITM, nous imaginons le sport autrement : des clubs premium, une communaut…" at bounding box center [325, 239] width 885 height 11
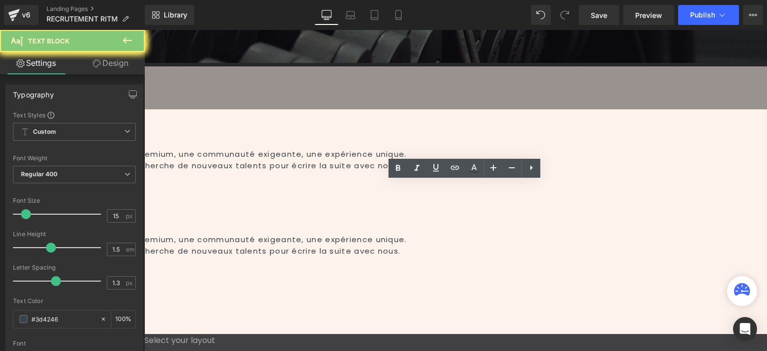
drag, startPoint x: 280, startPoint y: 194, endPoint x: 269, endPoint y: 194, distance: 11.0
click at [280, 246] on p "Vous partagez cette vision ? Nous sommes toujours à la recherche de nouveaux ta…" at bounding box center [325, 251] width 885 height 11
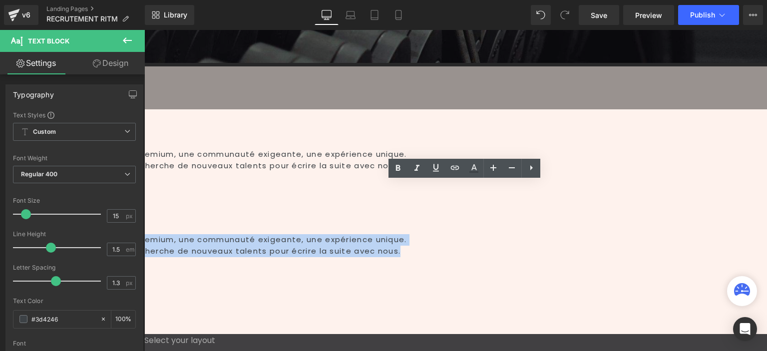
drag, startPoint x: 182, startPoint y: 187, endPoint x: 753, endPoint y: 234, distance: 572.8
click at [753, 235] on div "Recrutement Heading Row 340px Hero Banner Row Rejoignez l’aventure RITM Heading…" at bounding box center [455, 140] width 623 height 534
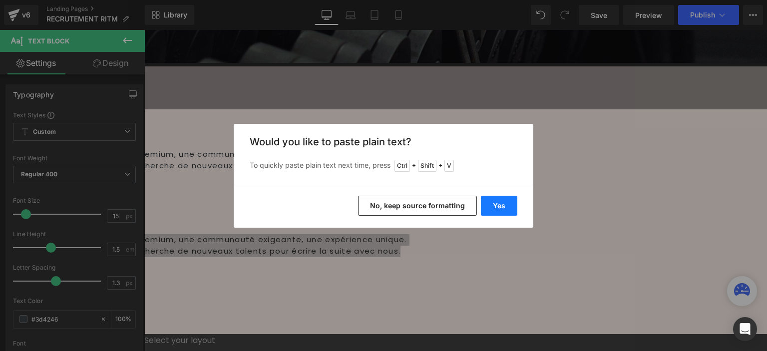
click at [511, 207] on button "Yes" at bounding box center [499, 206] width 36 height 20
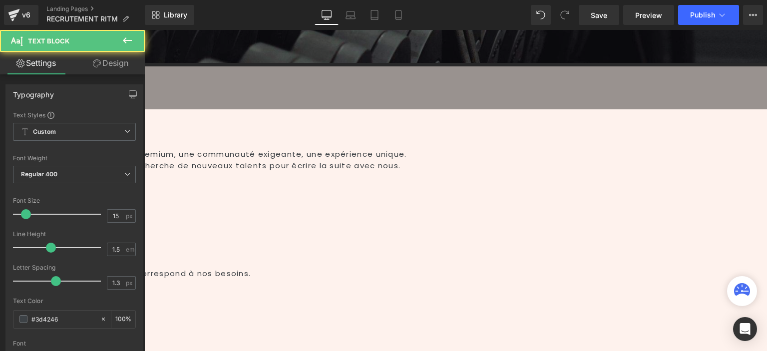
click at [289, 246] on p "👉 [EMAIL_ADDRESS][DOMAIN_NAME]" at bounding box center [325, 251] width 885 height 11
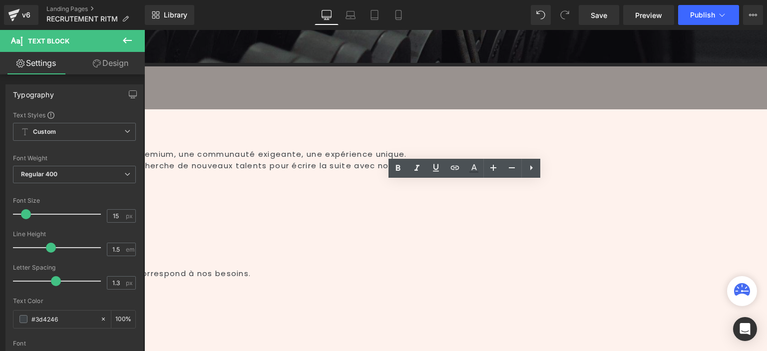
click at [204, 246] on p "👉 [EMAIL_ADDRESS][DOMAIN_NAME]" at bounding box center [325, 251] width 885 height 11
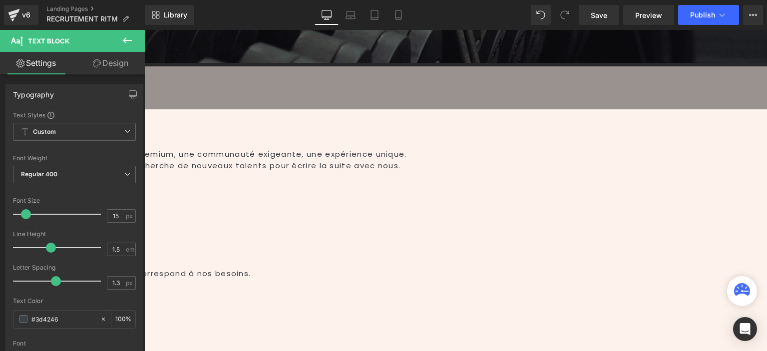
click at [417, 234] on p "Envoyez votre CV et quelques lignes de motivation à :" at bounding box center [325, 239] width 885 height 11
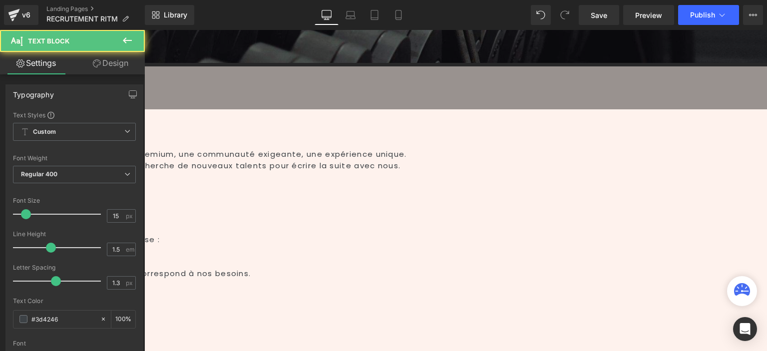
drag, startPoint x: 316, startPoint y: 197, endPoint x: 184, endPoint y: 195, distance: 131.4
click at [184, 234] on div "Envoyez votre CV et quelques lignes de motivation à l'adresse : [EMAIL_ADDRESS]…" at bounding box center [313, 256] width 910 height 45
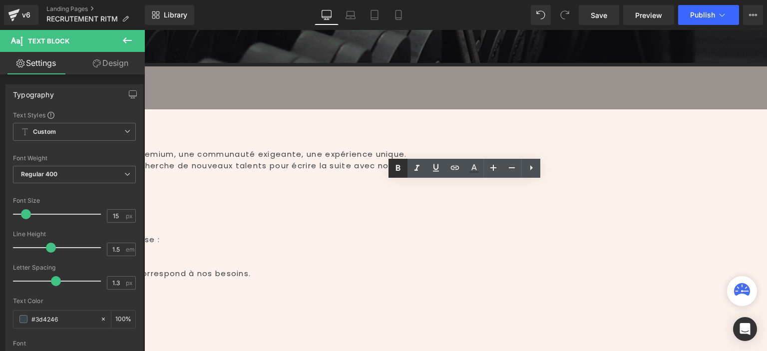
drag, startPoint x: 400, startPoint y: 169, endPoint x: 392, endPoint y: 170, distance: 7.5
click at [399, 169] on icon at bounding box center [398, 168] width 4 height 6
click at [189, 234] on div "Envoyez votre CV et quelques lignes de motivation à l'adresse : [EMAIL_ADDRESS]…" at bounding box center [313, 256] width 910 height 45
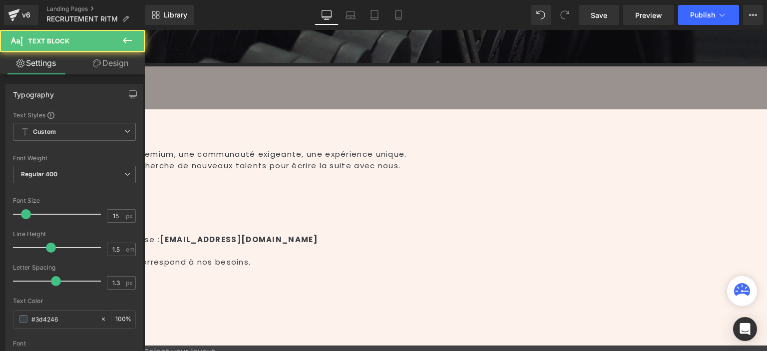
click at [260, 257] on p "Notre équipe RH prendra contact avec vous si votre profil correspond à nos beso…" at bounding box center [325, 262] width 885 height 11
drag, startPoint x: 469, startPoint y: 187, endPoint x: 604, endPoint y: 187, distance: 135.4
click at [604, 234] on p "Envoyez votre CV et quelques lignes de motivation à l'adresse : [EMAIL_ADDRESS]…" at bounding box center [325, 239] width 885 height 11
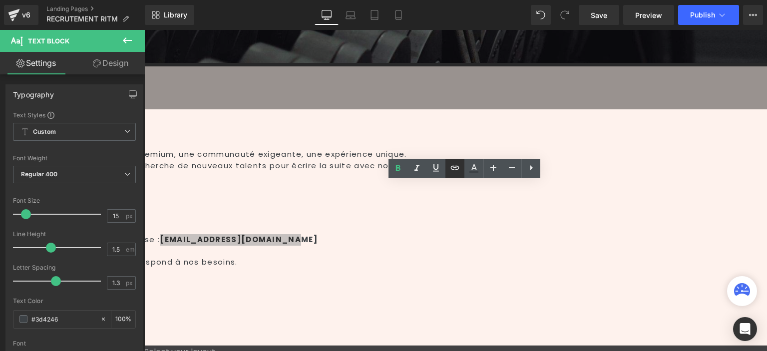
click at [454, 167] on icon at bounding box center [455, 167] width 8 height 4
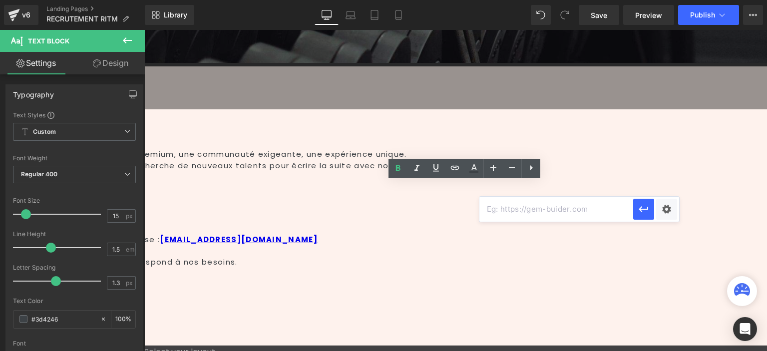
click at [509, 201] on input "text" at bounding box center [557, 209] width 154 height 25
type input "mailto:[EMAIL_ADDRESS][DOMAIN_NAME]"
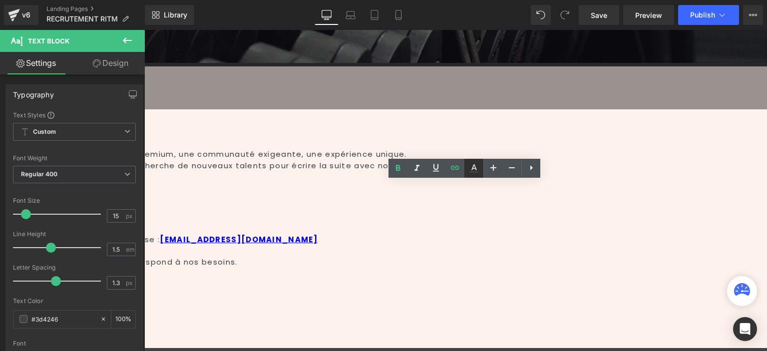
click at [472, 171] on icon at bounding box center [474, 171] width 9 height 1
type input "#0000ee"
type input "100"
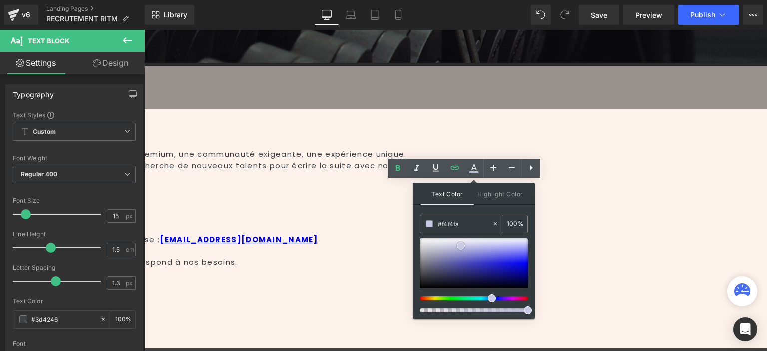
type input "#ffffff"
drag, startPoint x: 462, startPoint y: 247, endPoint x: 508, endPoint y: 193, distance: 71.2
click at [462, 211] on div "Text Color Highlight Color rgba(255, 255, 255, 1) #ffffff 100 % transparent tra…" at bounding box center [474, 251] width 122 height 136
click at [317, 234] on link "[EMAIL_ADDRESS][DOMAIN_NAME]" at bounding box center [238, 239] width 157 height 10
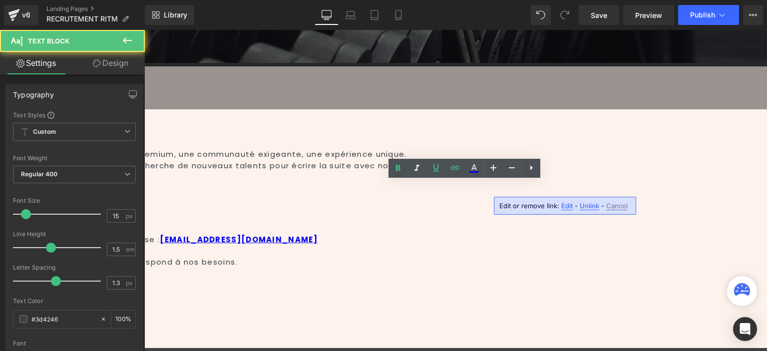
click at [317, 234] on link "[EMAIL_ADDRESS][DOMAIN_NAME]" at bounding box center [238, 239] width 157 height 10
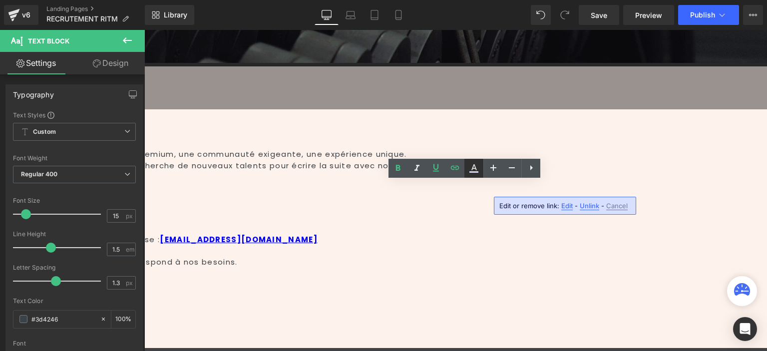
drag, startPoint x: 476, startPoint y: 167, endPoint x: 474, endPoint y: 175, distance: 7.6
click at [475, 167] on icon at bounding box center [474, 168] width 12 height 12
type input "100"
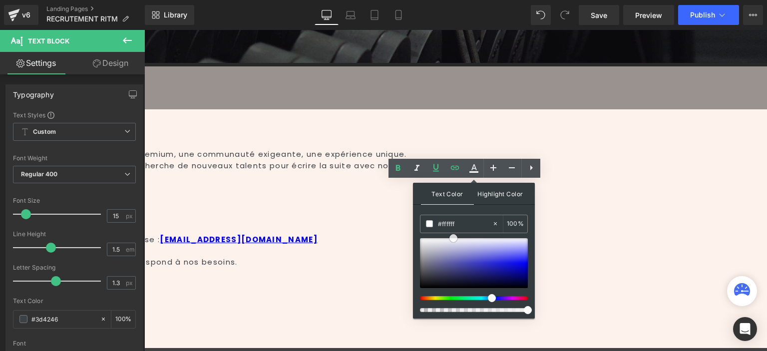
drag, startPoint x: 465, startPoint y: 249, endPoint x: 524, endPoint y: 202, distance: 75.7
click at [454, 212] on div "Text Color Highlight Color rgba(255, 255, 255, 1) #ffffff 100 % transparent tra…" at bounding box center [474, 251] width 122 height 136
click at [667, 246] on p at bounding box center [325, 251] width 885 height 11
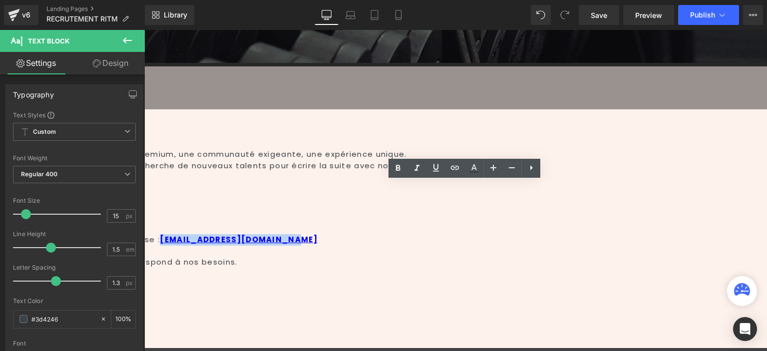
drag, startPoint x: 590, startPoint y: 189, endPoint x: 468, endPoint y: 182, distance: 122.6
click at [468, 234] on p "Envoyez votre CV et quelques lignes de motivation à l'adresse : [EMAIL_ADDRESS]…" at bounding box center [325, 239] width 885 height 11
drag, startPoint x: 468, startPoint y: 166, endPoint x: 450, endPoint y: 220, distance: 57.0
click at [468, 165] on icon at bounding box center [474, 168] width 12 height 12
type input "#0000ee"
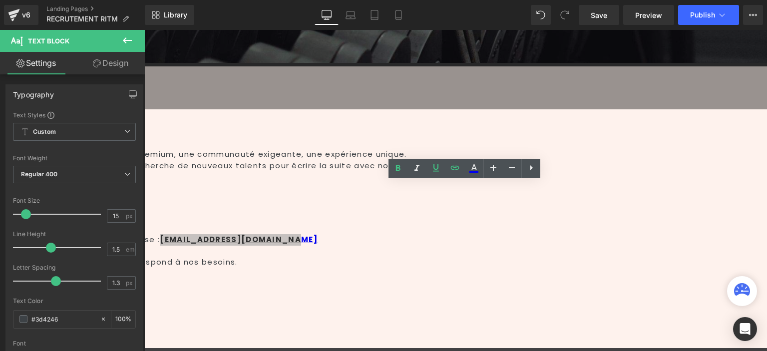
type input "100"
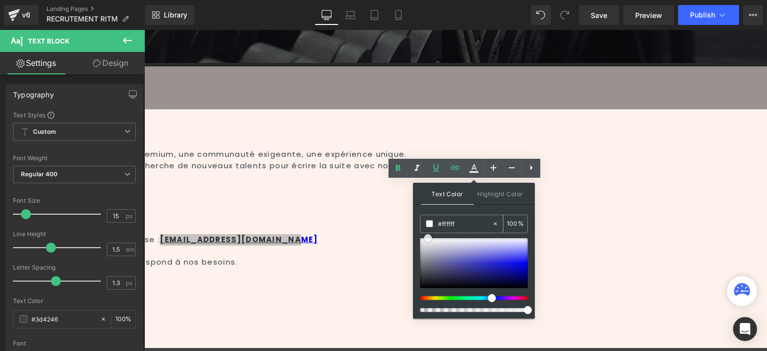
drag, startPoint x: 429, startPoint y: 253, endPoint x: 428, endPoint y: 226, distance: 26.5
click at [428, 226] on div "#ffffff 100 %" at bounding box center [474, 267] width 108 height 104
click at [428, 240] on span at bounding box center [428, 238] width 8 height 8
click at [432, 250] on div at bounding box center [474, 263] width 108 height 50
drag, startPoint x: 438, startPoint y: 252, endPoint x: 453, endPoint y: 251, distance: 15.6
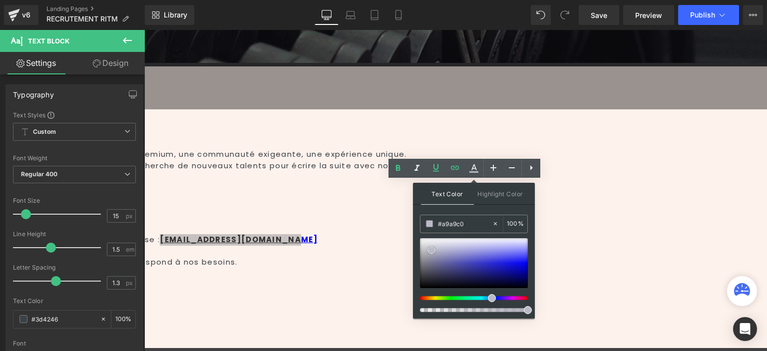
click at [438, 252] on div at bounding box center [474, 263] width 108 height 50
drag, startPoint x: 477, startPoint y: 245, endPoint x: 480, endPoint y: 216, distance: 28.7
click at [480, 216] on div "#ffffff 100 %" at bounding box center [474, 267] width 108 height 104
click at [468, 219] on input "#ffffff" at bounding box center [465, 223] width 54 height 11
click at [468, 223] on input "#ffffff" at bounding box center [465, 223] width 54 height 11
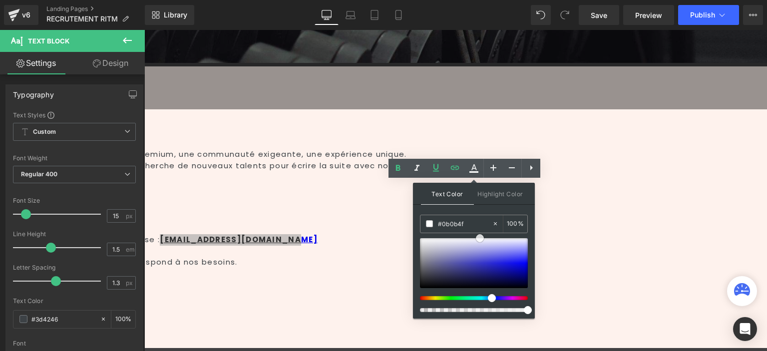
click at [499, 278] on div at bounding box center [474, 263] width 108 height 50
click at [499, 278] on link at bounding box center [499, 278] width 0 height 0
drag, startPoint x: 497, startPoint y: 277, endPoint x: 456, endPoint y: 224, distance: 67.6
click at [456, 225] on div "#ffffff 100 %" at bounding box center [474, 267] width 108 height 104
click at [468, 218] on input "#ffffff" at bounding box center [465, 223] width 54 height 11
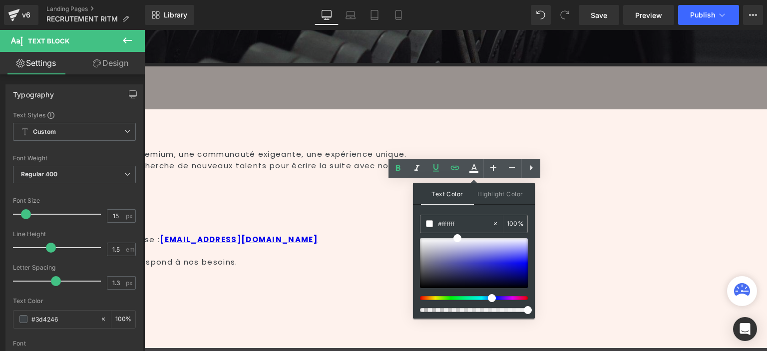
click at [589, 257] on p "Notre équipe prendra contact avec vous si votre profil correspond à nos besoins." at bounding box center [325, 262] width 885 height 11
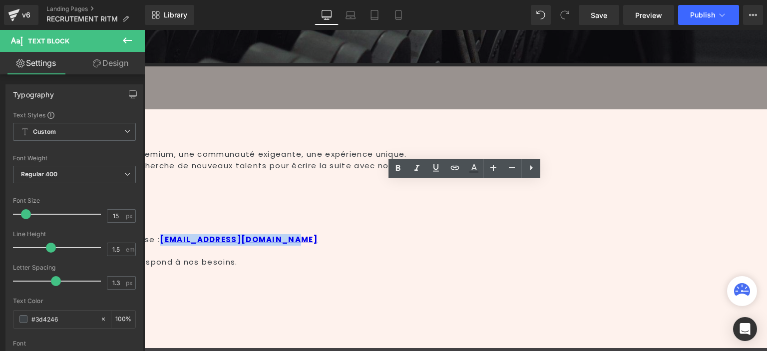
drag, startPoint x: 594, startPoint y: 184, endPoint x: 468, endPoint y: 188, distance: 126.4
click at [468, 234] on p "Envoyez votre CV et quelques lignes de motivation à l'adresse : [EMAIL_ADDRESS]…" at bounding box center [325, 239] width 885 height 11
click at [470, 168] on icon at bounding box center [474, 168] width 12 height 12
type input "#0000ee"
type input "100"
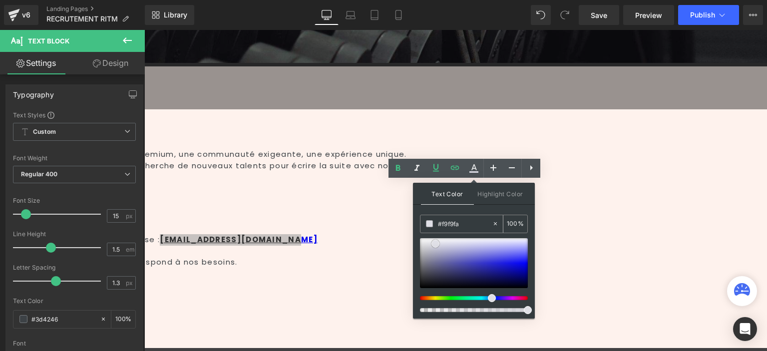
type input "#ffffff"
drag, startPoint x: 442, startPoint y: 272, endPoint x: 434, endPoint y: 224, distance: 49.2
click at [434, 224] on div "#ffffff 100 %" at bounding box center [474, 267] width 108 height 104
click at [371, 242] on div "Rejoignez l’aventure RITM Heading Chez RITM, nous imaginons le sport autrement …" at bounding box center [300, 207] width 935 height 282
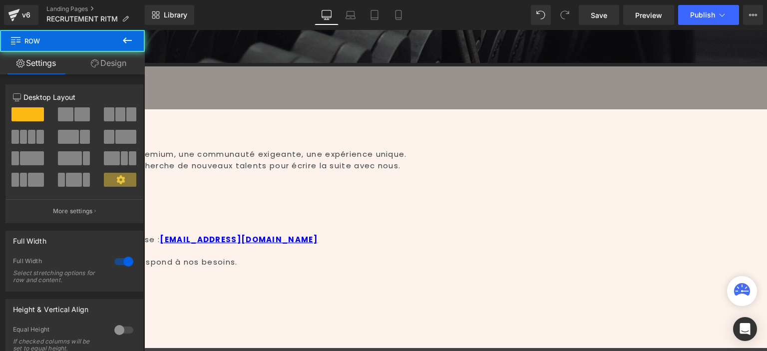
click at [573, 179] on div "Comment postuler ? Heading 32px" at bounding box center [313, 205] width 910 height 58
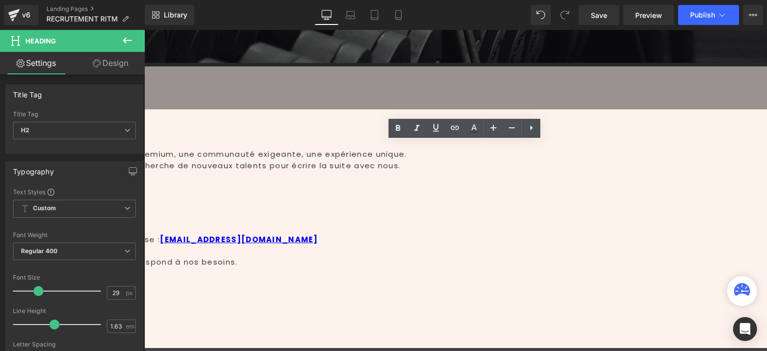
click at [144, 30] on icon at bounding box center [144, 30] width 0 height 0
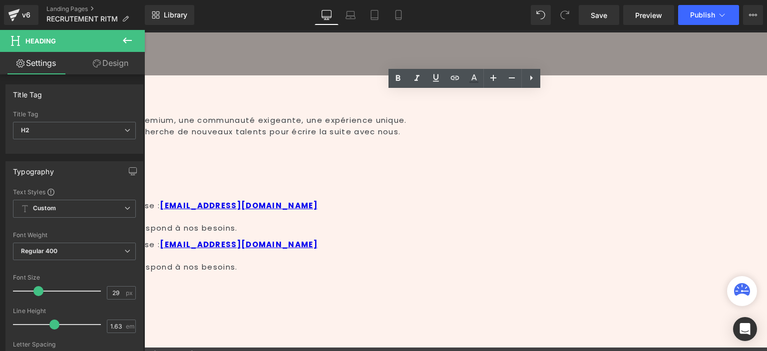
scroll to position [292, 0]
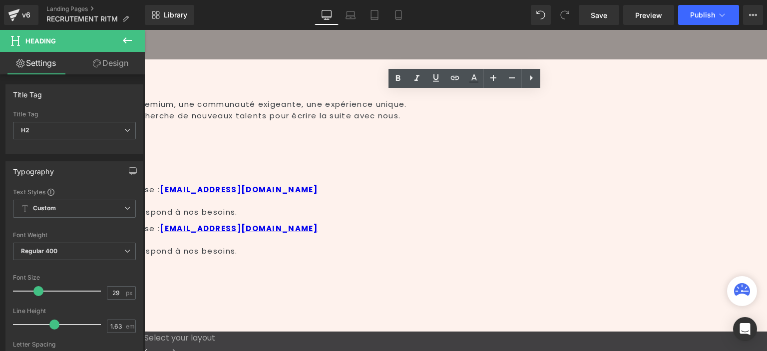
click at [365, 234] on p at bounding box center [325, 239] width 885 height 11
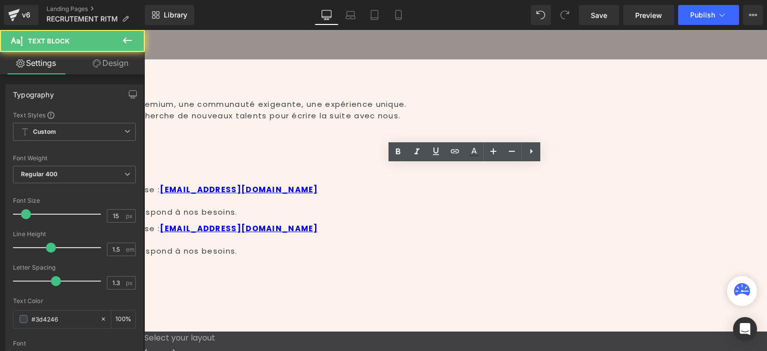
click at [200, 223] on div "Envoyez votre CV et quelques lignes de motivation à l'adresse : [EMAIL_ADDRESS]…" at bounding box center [313, 240] width 910 height 34
click at [202, 142] on h2 "Comment postuler ?" at bounding box center [325, 153] width 885 height 23
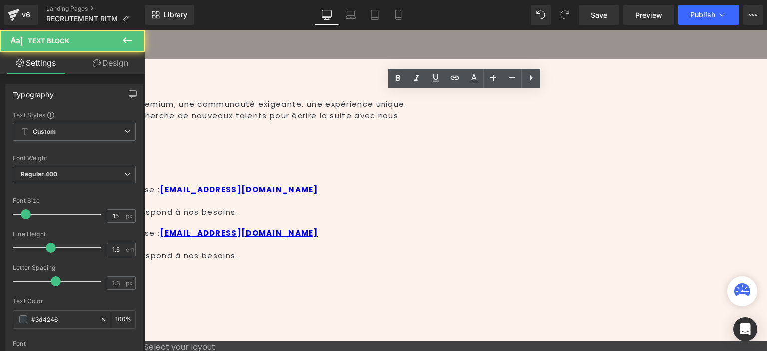
click at [230, 223] on div "Envoyez votre CV et quelques lignes de motivation à l'adresse : [EMAIL_ADDRESS]…" at bounding box center [313, 244] width 910 height 43
click at [230, 228] on p "Envoyez votre CV et quelques lignes de motivation à l'adresse : [EMAIL_ADDRESS]…" at bounding box center [325, 233] width 885 height 11
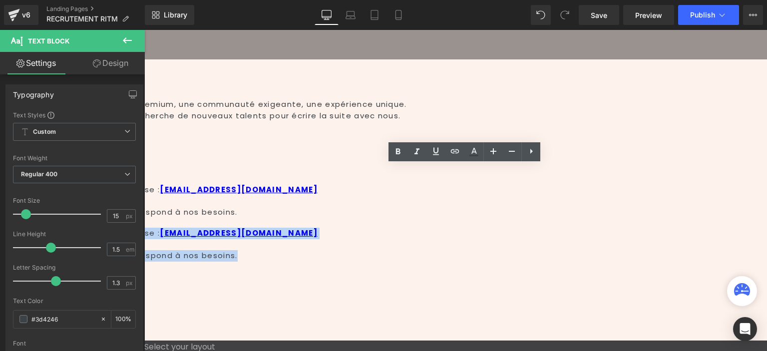
drag, startPoint x: 197, startPoint y: 176, endPoint x: 583, endPoint y: 201, distance: 387.4
click at [583, 223] on div "Envoyez votre CV et quelques lignes de motivation à l'adresse : [EMAIL_ADDRESS]…" at bounding box center [313, 242] width 910 height 38
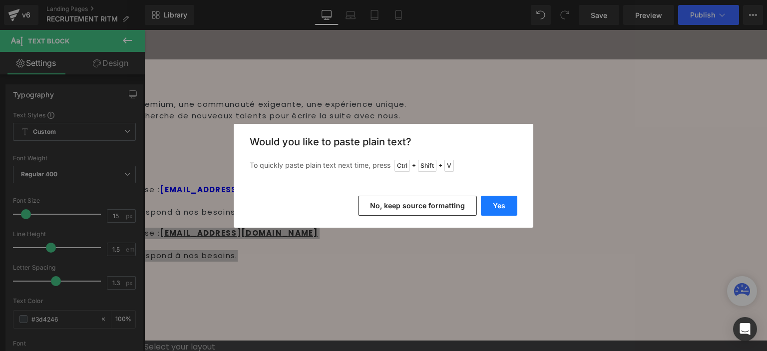
click at [493, 207] on button "Yes" at bounding box center [499, 206] width 36 height 20
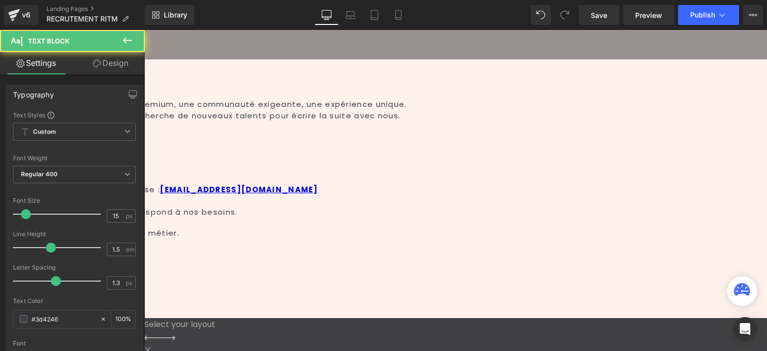
click at [257, 228] on p "Transformez votre passion en carrière. Faites du sport votre métier." at bounding box center [325, 233] width 885 height 11
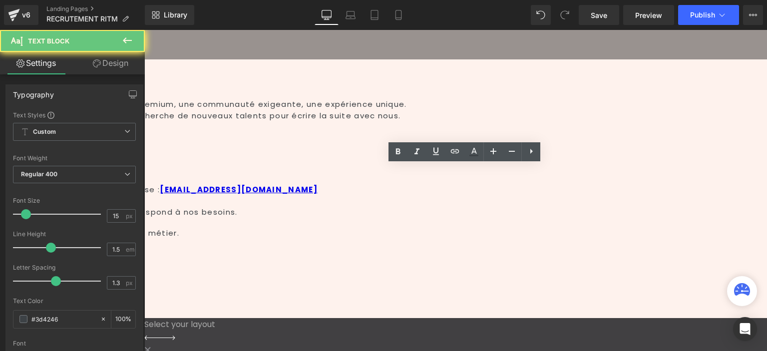
click at [257, 228] on p "Transformez votre passion en carrière. Faites du sport votre métier." at bounding box center [325, 233] width 885 height 11
click at [258, 228] on p "Transformez votre passion en carrière. Faites du sport votre métier." at bounding box center [325, 233] width 885 height 11
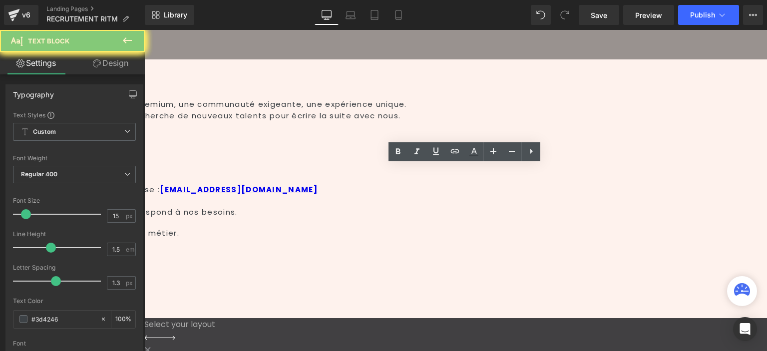
click at [258, 228] on p "Transformez votre passion en carrière. Faites du sport votre métier." at bounding box center [325, 233] width 885 height 11
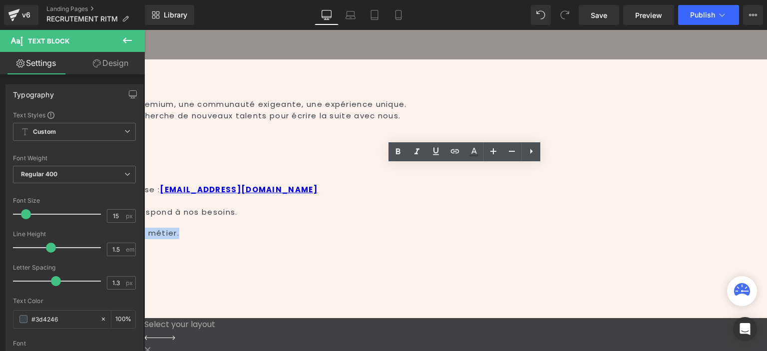
click at [258, 228] on p "Transformez votre passion en carrière. Faites du sport votre métier." at bounding box center [325, 233] width 885 height 11
click at [489, 150] on icon at bounding box center [494, 151] width 12 height 12
type input "17"
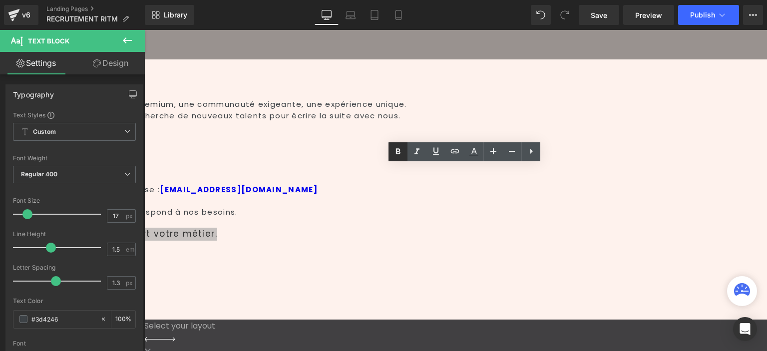
click at [394, 153] on icon at bounding box center [398, 152] width 12 height 12
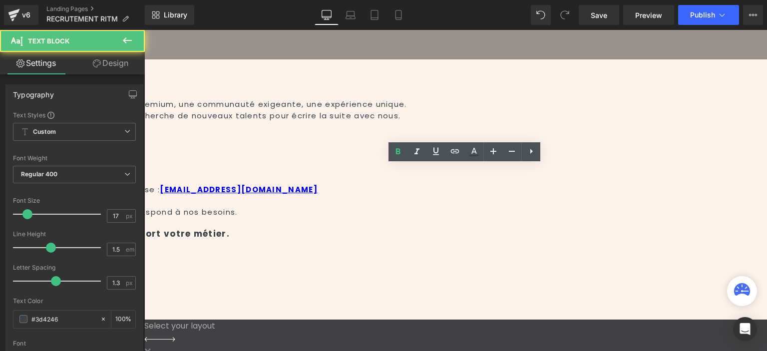
click at [486, 223] on div "Transformez votre passion en carrière. Faites du sport votre métier." at bounding box center [313, 231] width 910 height 17
click at [284, 213] on div "Recrutement Heading Row 340px Hero Banner Row Rejoignez l’aventure RITM Heading…" at bounding box center [455, 107] width 623 height 569
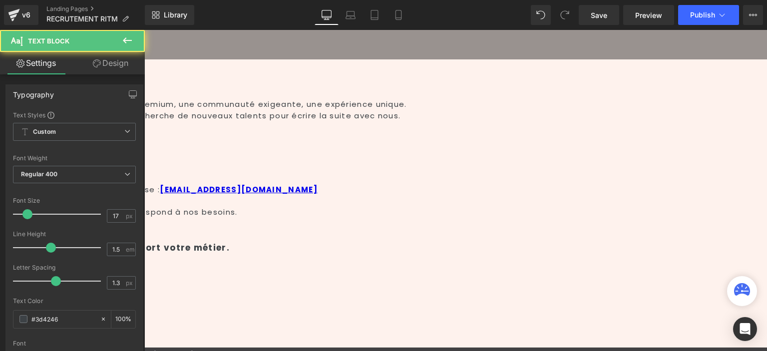
drag, startPoint x: 273, startPoint y: 166, endPoint x: 276, endPoint y: 180, distance: 14.4
click at [276, 254] on div "37px" at bounding box center [313, 263] width 910 height 18
click at [416, 239] on div "Recrutement Heading Row 340px Hero Banner Row Rejoignez l’aventure RITM Heading…" at bounding box center [455, 121] width 623 height 597
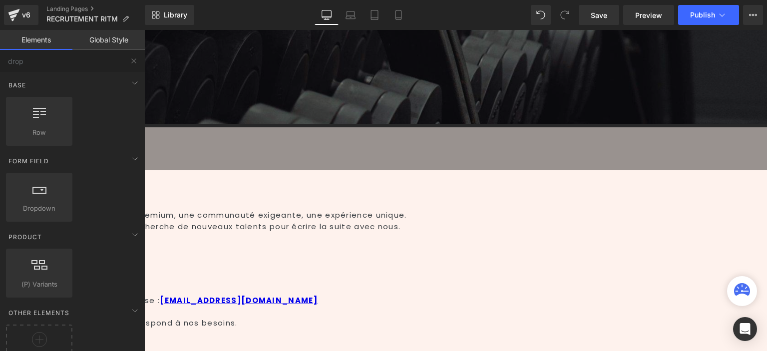
scroll to position [242, 0]
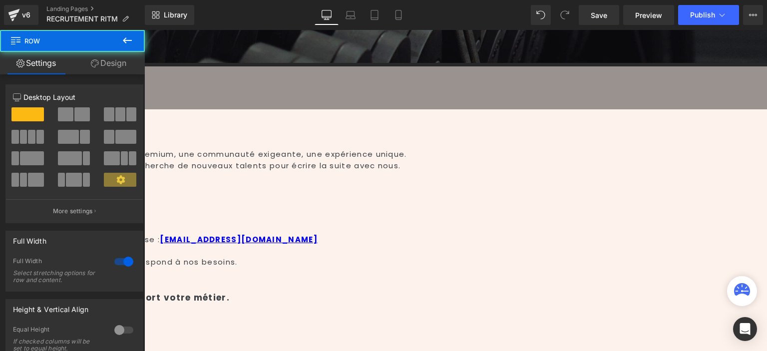
drag, startPoint x: 342, startPoint y: 275, endPoint x: 345, endPoint y: 295, distance: 20.1
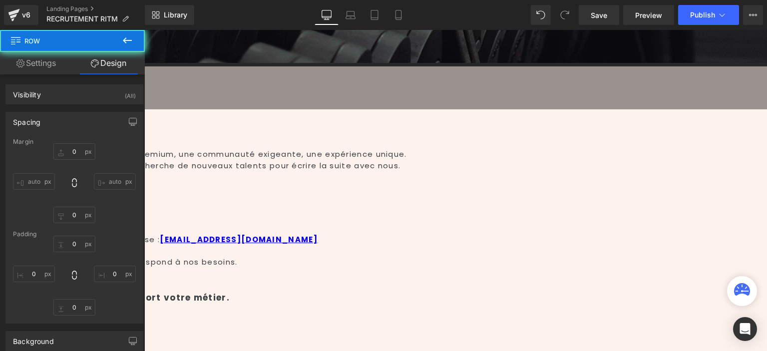
type input "0"
type input "90"
type input "0"
type input "100"
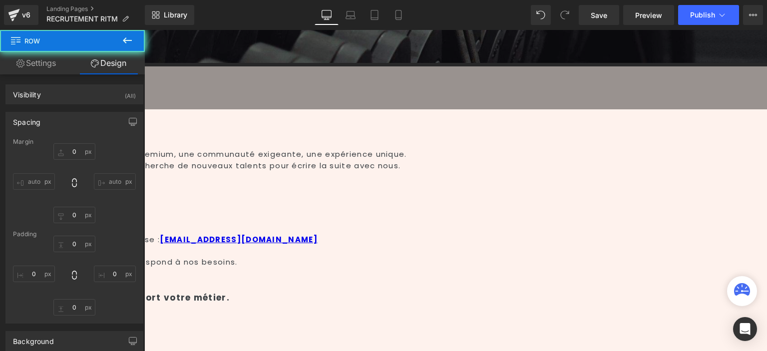
type input "0"
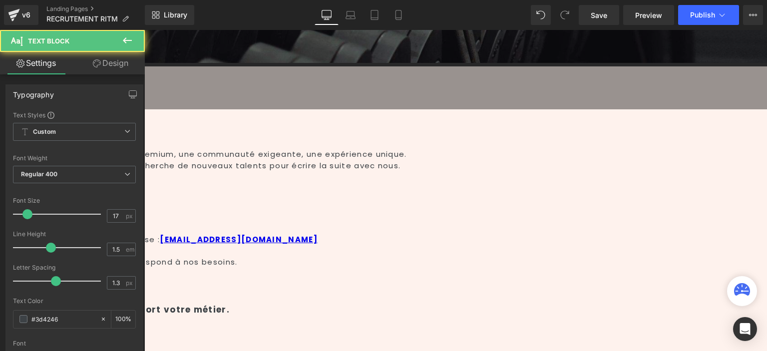
drag, startPoint x: 338, startPoint y: 219, endPoint x: 671, endPoint y: 37, distance: 379.5
click at [338, 316] on div "61px" at bounding box center [313, 331] width 910 height 30
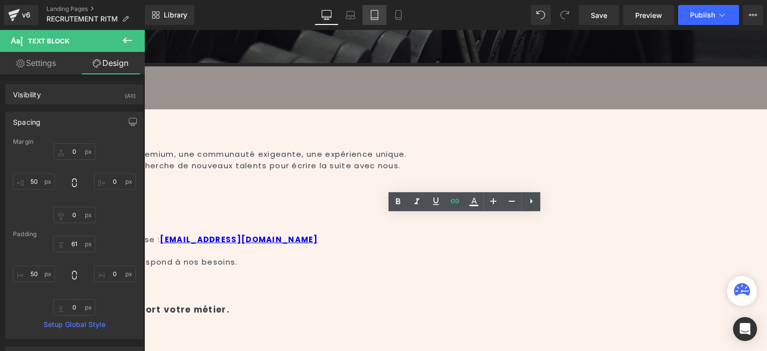
type input "0"
type input "50"
type input "61"
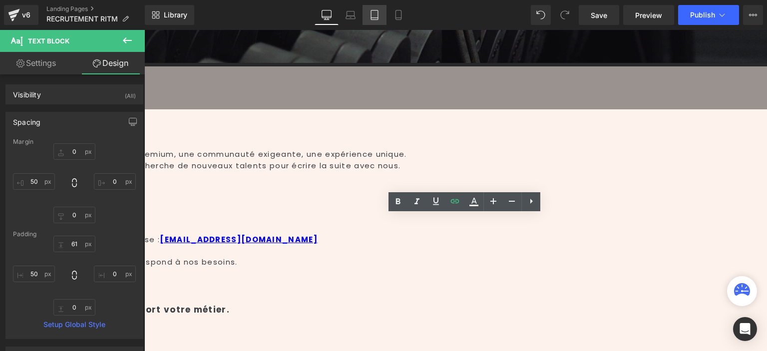
type input "0"
type input "50"
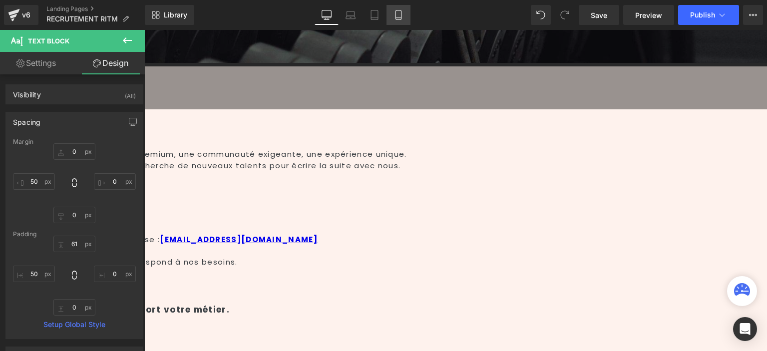
click at [397, 7] on link "Mobile" at bounding box center [399, 15] width 24 height 20
type input "0"
type input "5"
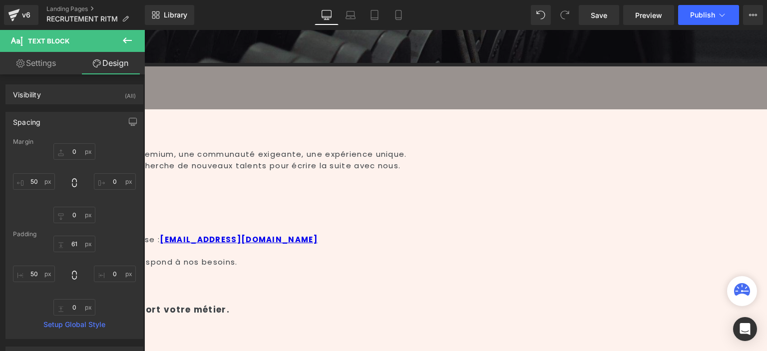
type input "61"
type input "0"
type input "0.2"
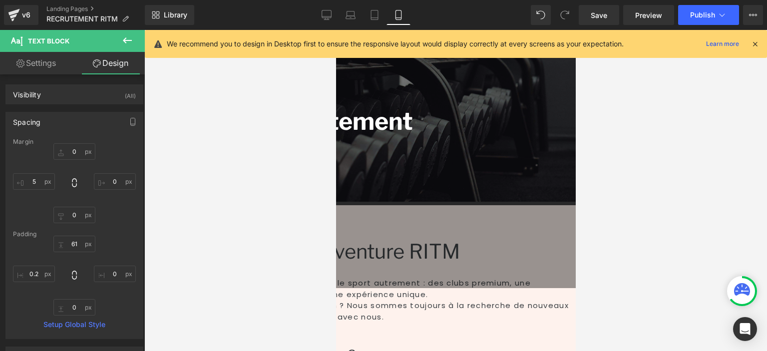
scroll to position [154, 0]
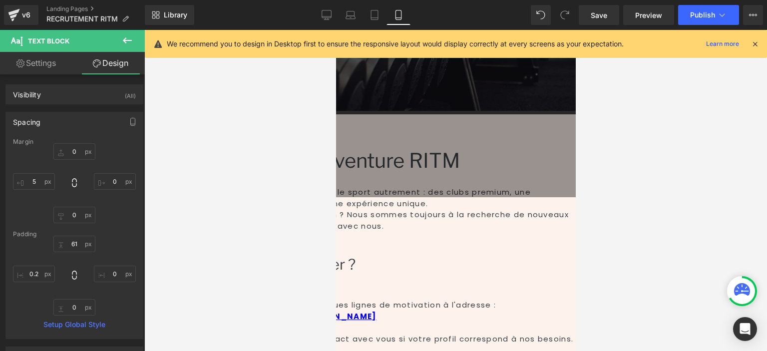
click at [336, 30] on span "Row" at bounding box center [336, 30] width 0 height 0
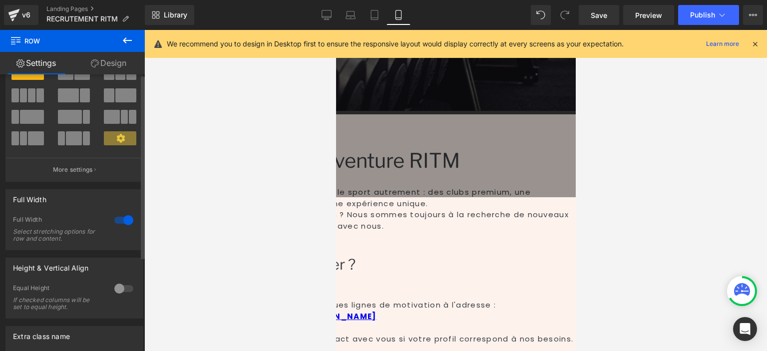
scroll to position [100, 0]
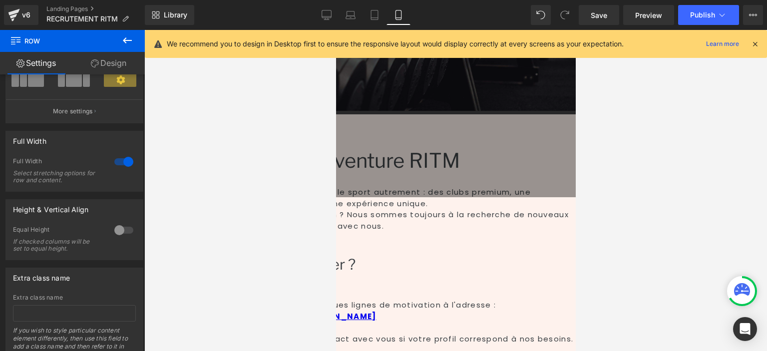
click at [130, 67] on link "Design" at bounding box center [108, 63] width 72 height 22
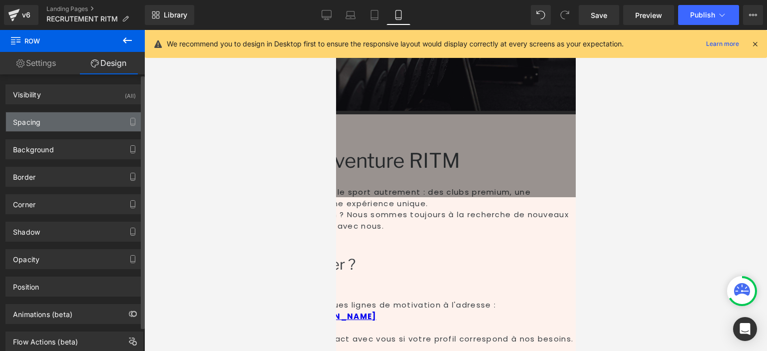
type input "0"
type input "60"
type input "0"
type input "60"
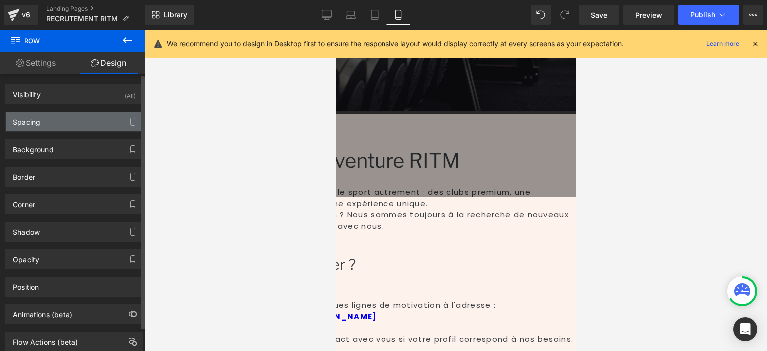
click at [80, 125] on div "Spacing" at bounding box center [74, 121] width 137 height 19
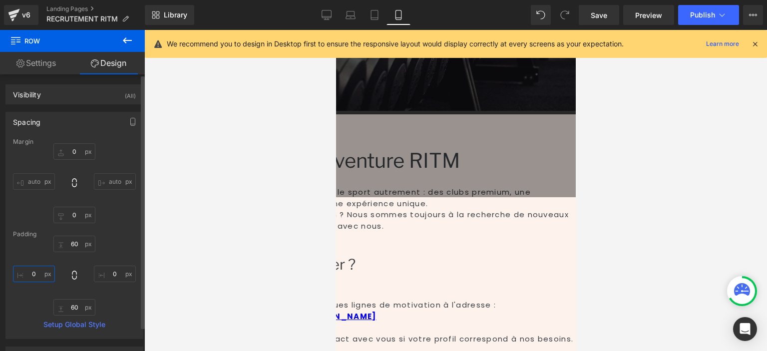
click at [38, 279] on input "0" at bounding box center [34, 274] width 42 height 16
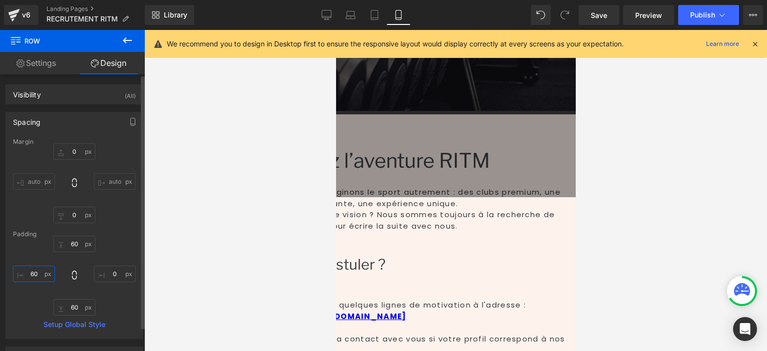
type input "6"
type input "20"
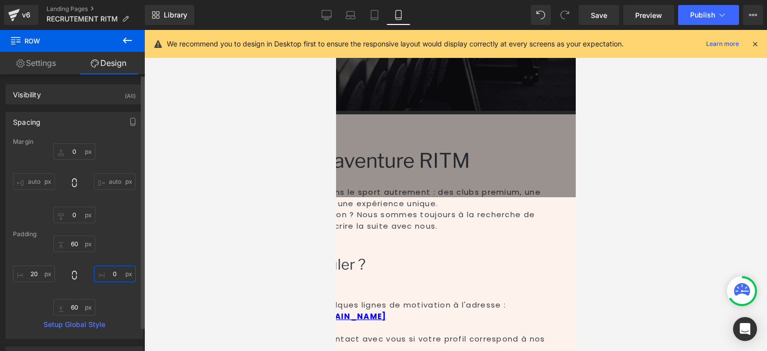
drag, startPoint x: 105, startPoint y: 271, endPoint x: 112, endPoint y: 272, distance: 6.7
click at [106, 272] on input "0" at bounding box center [115, 274] width 42 height 16
type input "20"
click at [470, 209] on p "Chez RITM, nous imaginons le sport autrement : des clubs premium, une communaut…" at bounding box center [396, 198] width 337 height 22
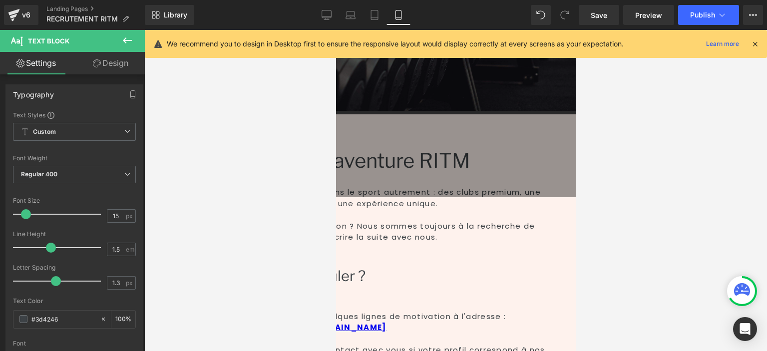
click at [412, 177] on h2 "Rejoignez l’aventure RITM" at bounding box center [396, 160] width 337 height 32
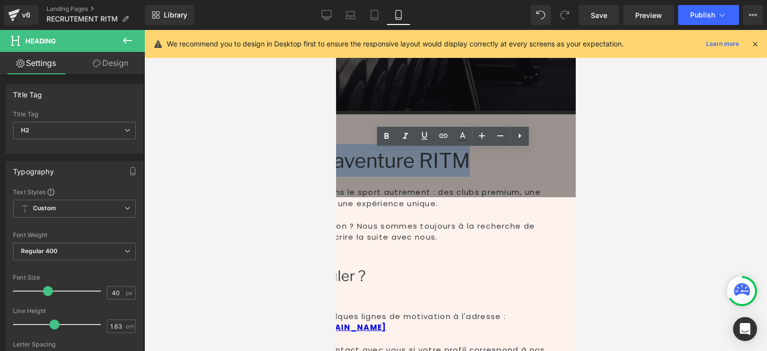
drag, startPoint x: 396, startPoint y: 191, endPoint x: 348, endPoint y: 151, distance: 62.1
click at [346, 152] on h2 "Rejoignez l’aventure RITM" at bounding box center [396, 160] width 337 height 32
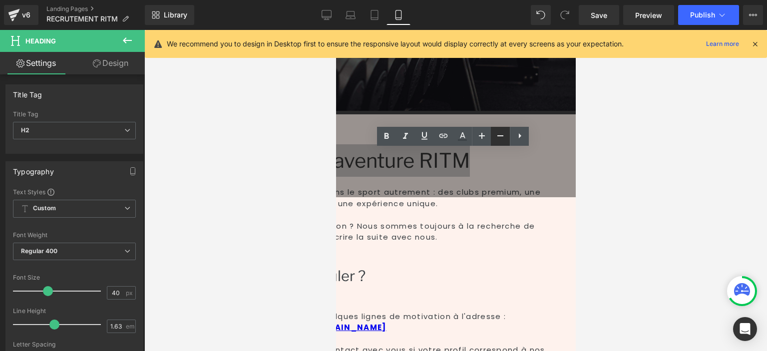
click at [499, 143] on link at bounding box center [500, 136] width 19 height 19
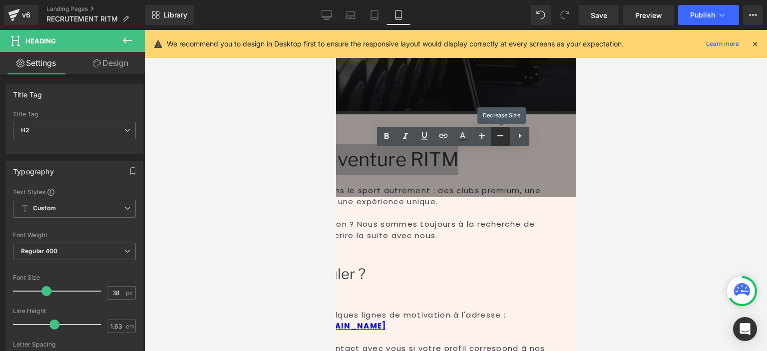
click at [499, 143] on link at bounding box center [500, 136] width 19 height 19
type input "34"
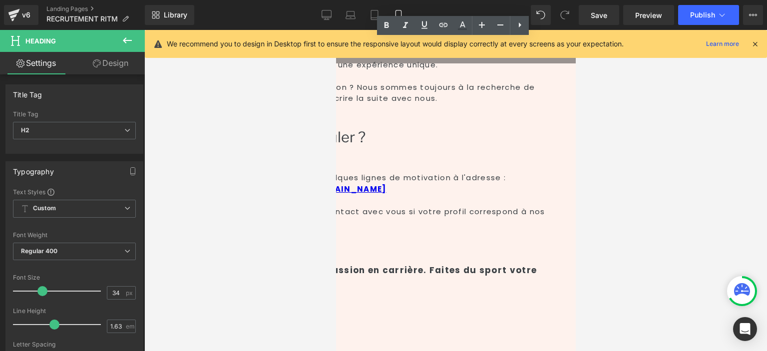
scroll to position [304, 0]
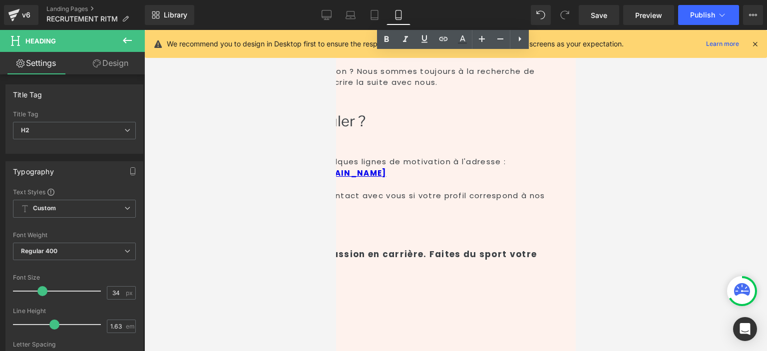
click at [405, 179] on p "Envoyez votre CV et quelques lignes de motivation à l'adresse : [EMAIL_ADDRESS]…" at bounding box center [396, 167] width 337 height 22
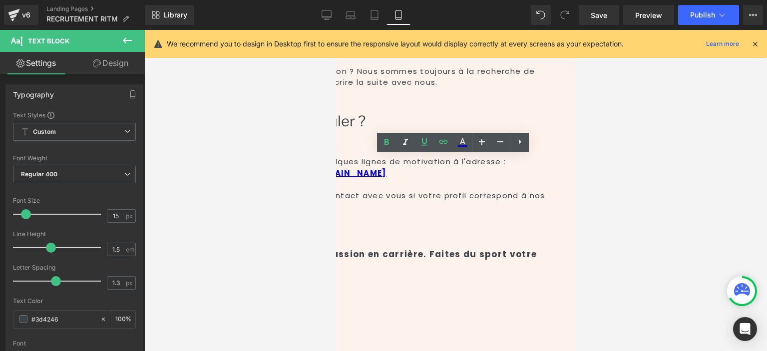
click at [448, 173] on p "Envoyez votre CV et quelques lignes de motivation à l'adresse : [EMAIL_ADDRESS]…" at bounding box center [396, 167] width 337 height 22
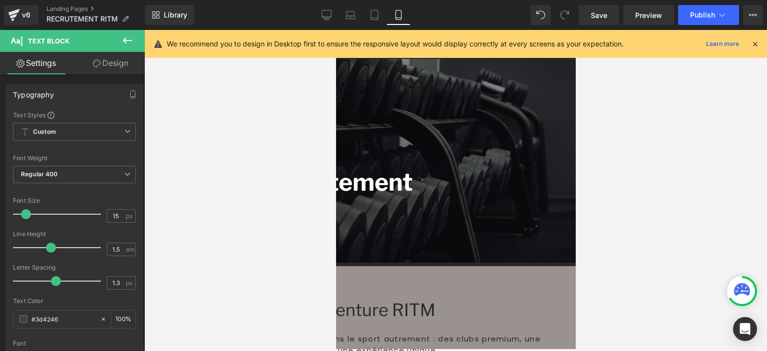
scroll to position [0, 0]
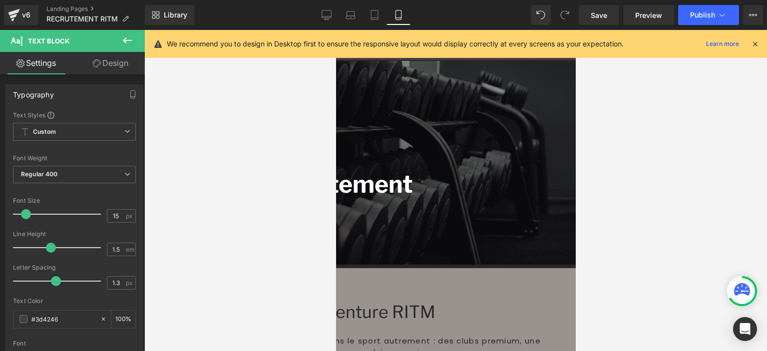
click at [468, 218] on div "Recrutement Heading Row 340px" at bounding box center [396, 163] width 360 height 124
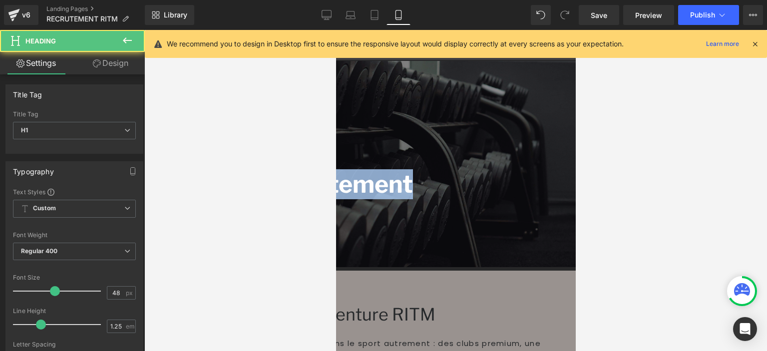
drag, startPoint x: 467, startPoint y: 221, endPoint x: 384, endPoint y: 155, distance: 105.9
click at [384, 155] on div "Recrutement Heading Row 90px" at bounding box center [396, 164] width 360 height 126
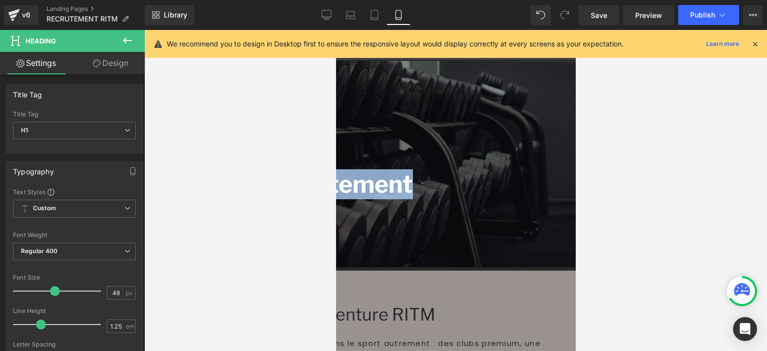
click at [336, 30] on link at bounding box center [336, 30] width 0 height 0
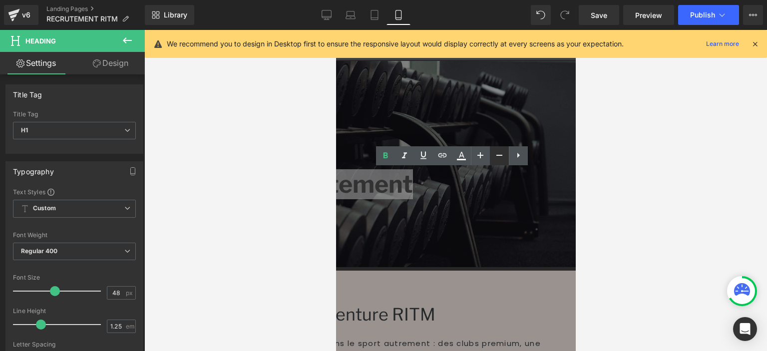
click at [499, 153] on icon at bounding box center [499, 155] width 12 height 12
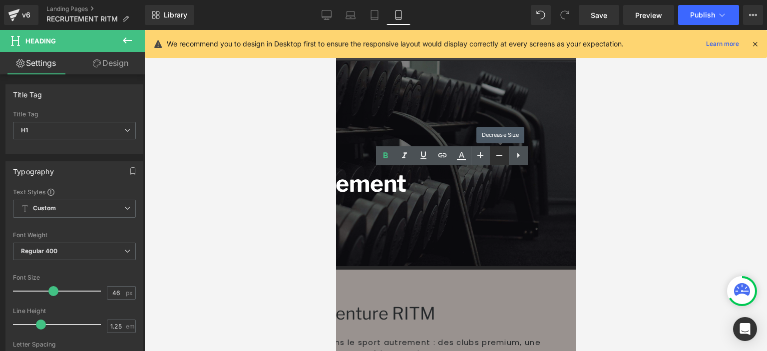
click at [499, 153] on icon at bounding box center [499, 155] width 12 height 12
type input "42"
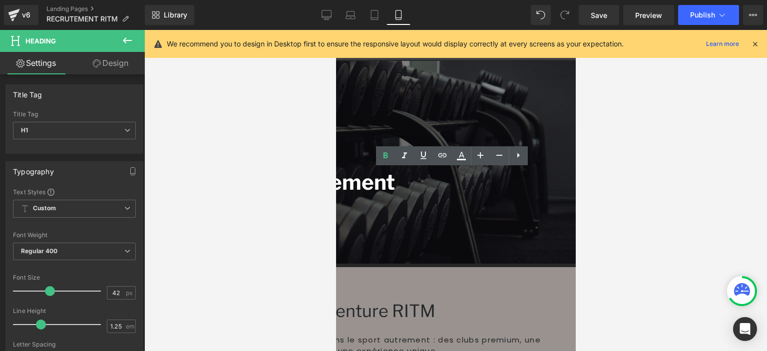
click at [425, 107] on div "Recrutement Heading Row 90px" at bounding box center [396, 162] width 360 height 123
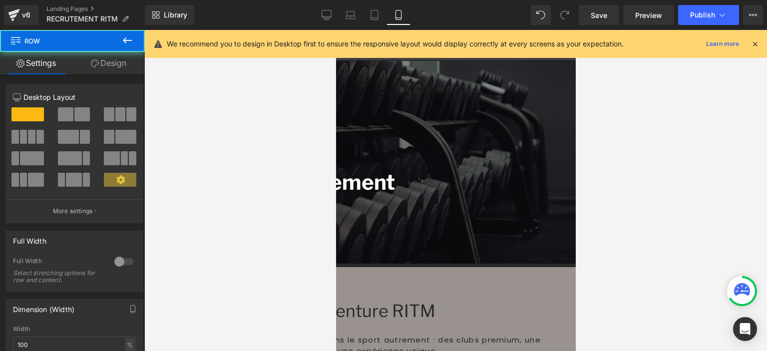
click at [395, 174] on font "Recrutement" at bounding box center [328, 181] width 134 height 25
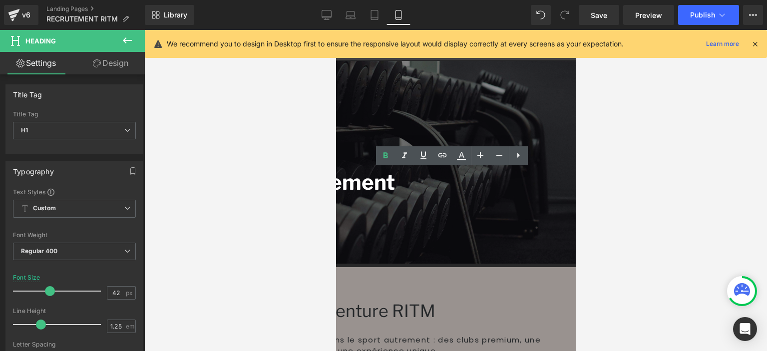
click at [420, 109] on div "Recrutement Heading Row 90px" at bounding box center [396, 162] width 360 height 123
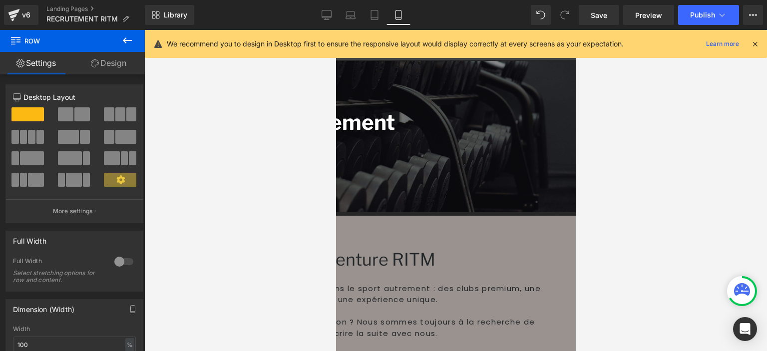
drag, startPoint x: 467, startPoint y: 101, endPoint x: 713, endPoint y: 57, distance: 250.2
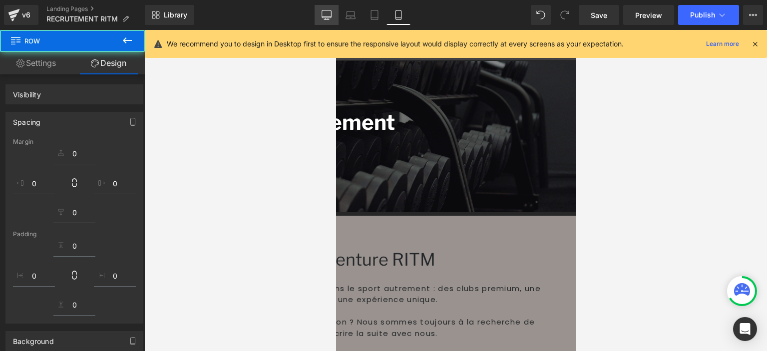
click at [323, 13] on icon at bounding box center [326, 13] width 9 height 7
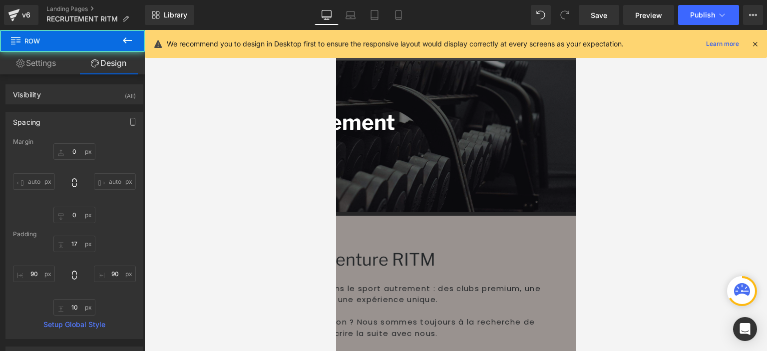
type input "0"
type input "17"
type input "90"
type input "10"
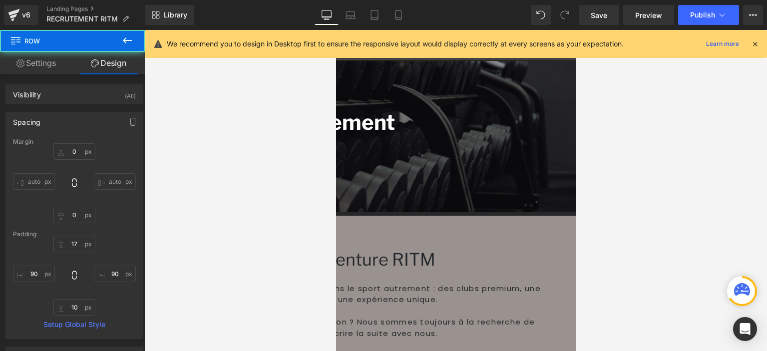
type input "90"
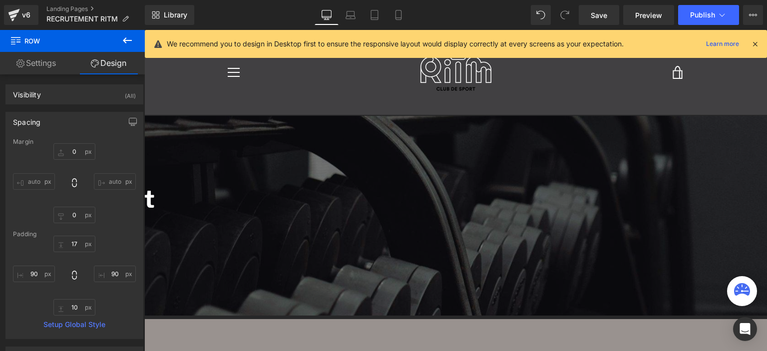
type input "0"
type input "137"
type input "340"
type input "10"
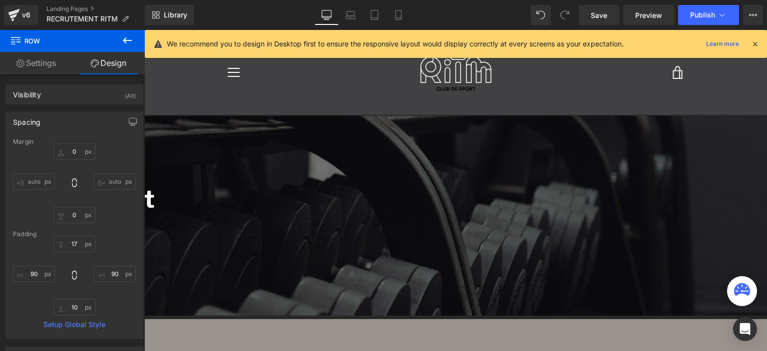
type input "340"
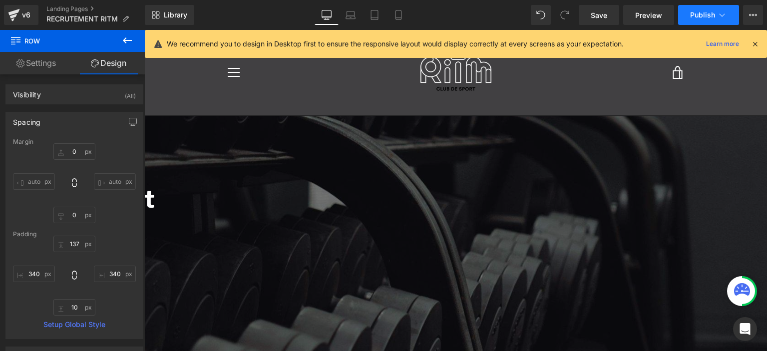
click at [699, 14] on span "Publish" at bounding box center [702, 15] width 25 height 8
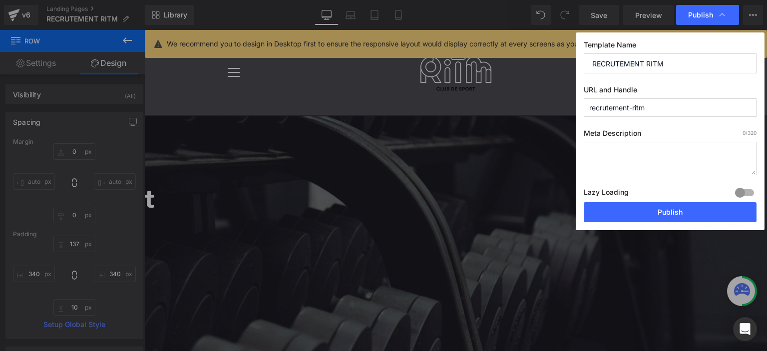
click at [616, 159] on textarea at bounding box center [670, 158] width 173 height 33
paste textarea "Rejoignez les clubs de sport premium RITM à [GEOGRAPHIC_DATA] et [GEOGRAPHIC_DA…"
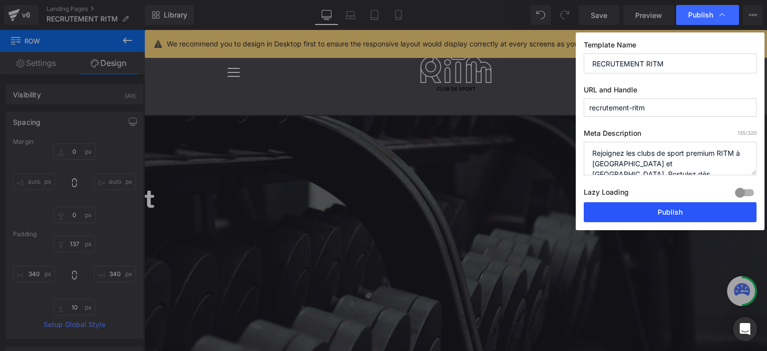
type textarea "Rejoignez les clubs de sport premium RITM à [GEOGRAPHIC_DATA] et [GEOGRAPHIC_DA…"
click at [659, 213] on button "Publish" at bounding box center [670, 212] width 173 height 20
